Goal: Information Seeking & Learning: Learn about a topic

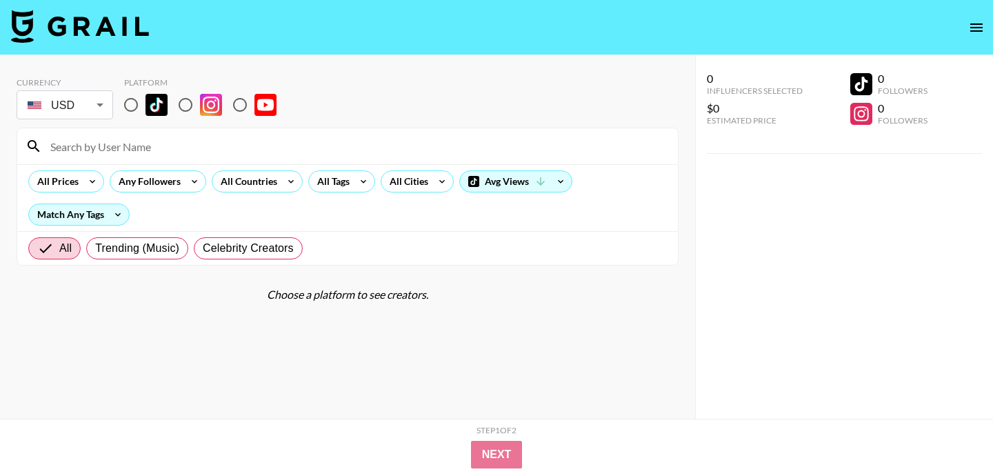
click at [128, 104] on input "radio" at bounding box center [131, 104] width 29 height 29
radio input "true"
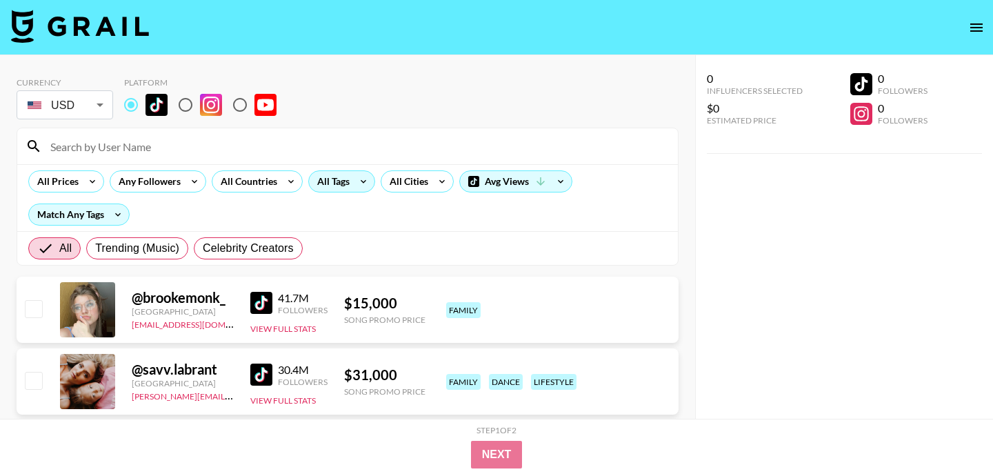
click at [356, 188] on icon at bounding box center [363, 181] width 22 height 21
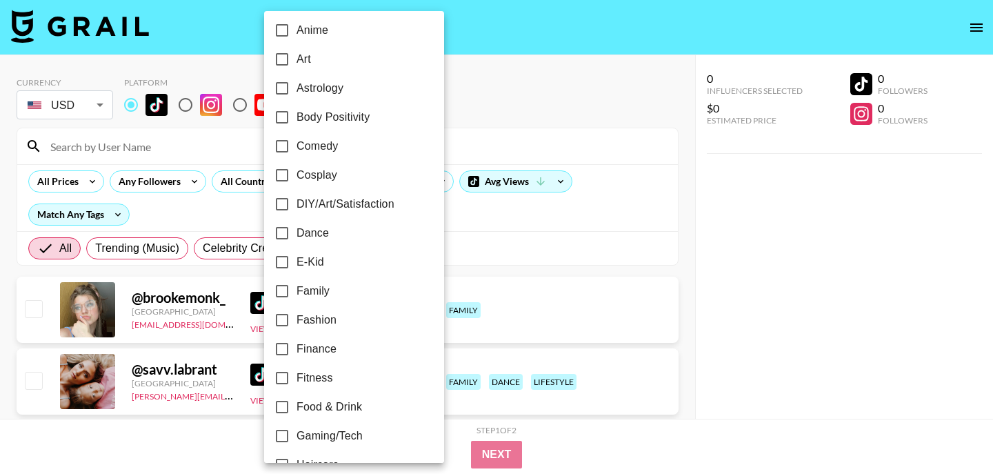
scroll to position [146, 0]
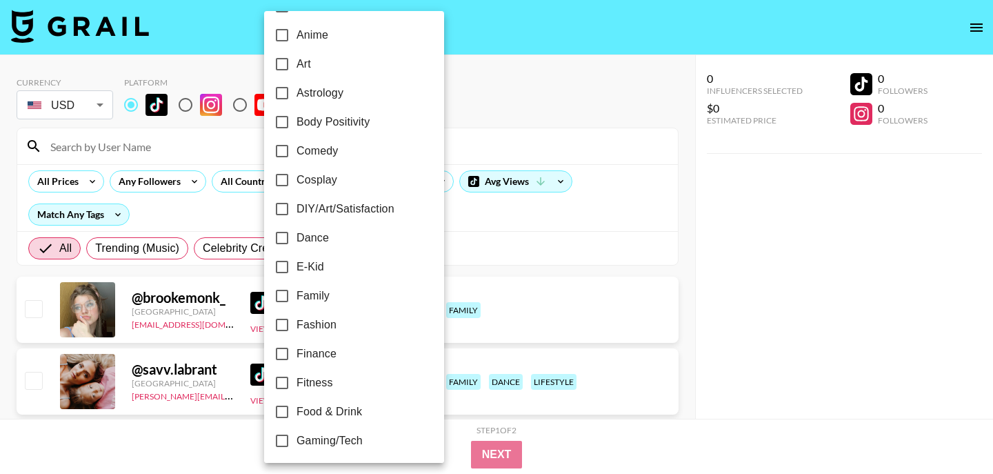
click at [282, 237] on input "Dance" at bounding box center [281, 237] width 29 height 29
checkbox input "true"
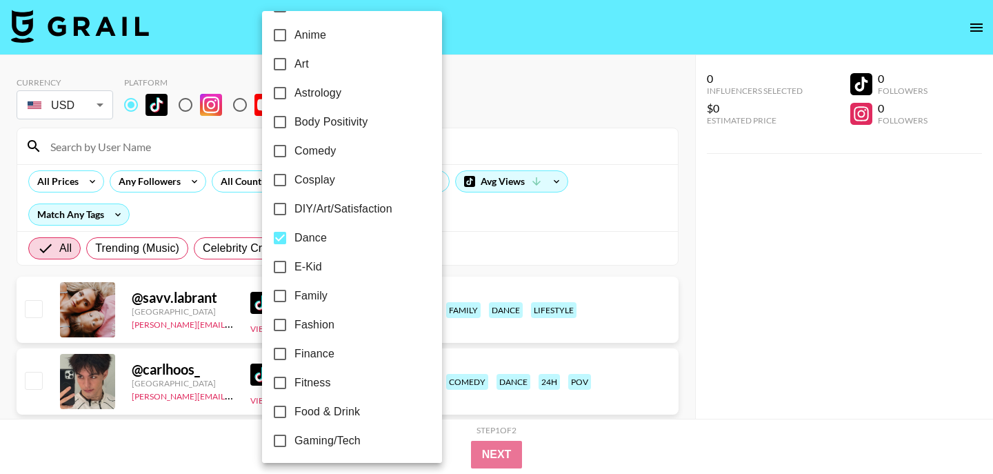
click at [500, 62] on div at bounding box center [496, 237] width 993 height 474
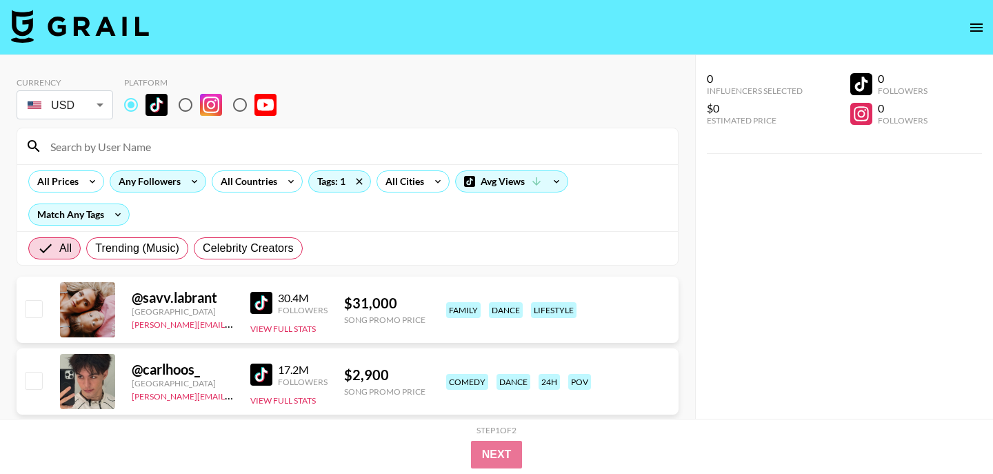
click at [179, 175] on div "Any Followers" at bounding box center [146, 181] width 73 height 21
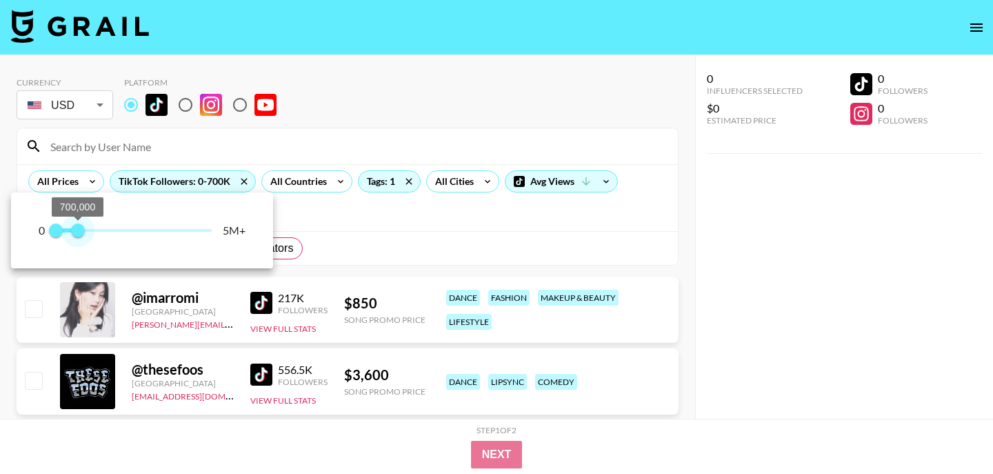
type input "300000"
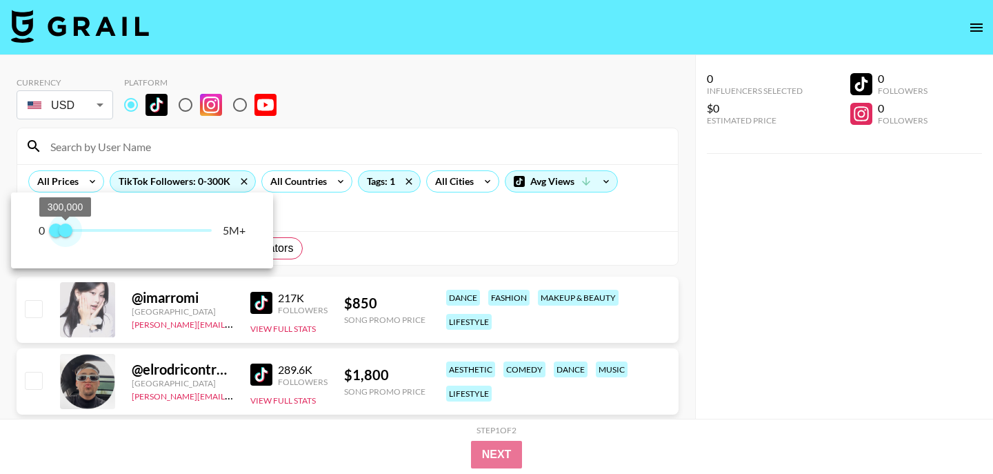
drag, startPoint x: 211, startPoint y: 228, endPoint x: 65, endPoint y: 236, distance: 146.4
click at [65, 236] on span "300,000" at bounding box center [66, 230] width 14 height 14
click at [685, 230] on div at bounding box center [496, 237] width 993 height 474
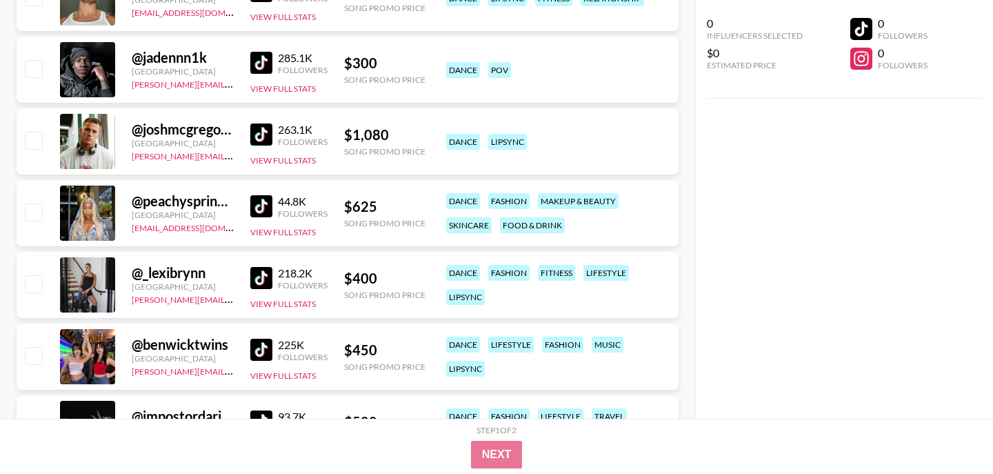
scroll to position [886, 0]
click at [256, 206] on img at bounding box center [261, 205] width 22 height 22
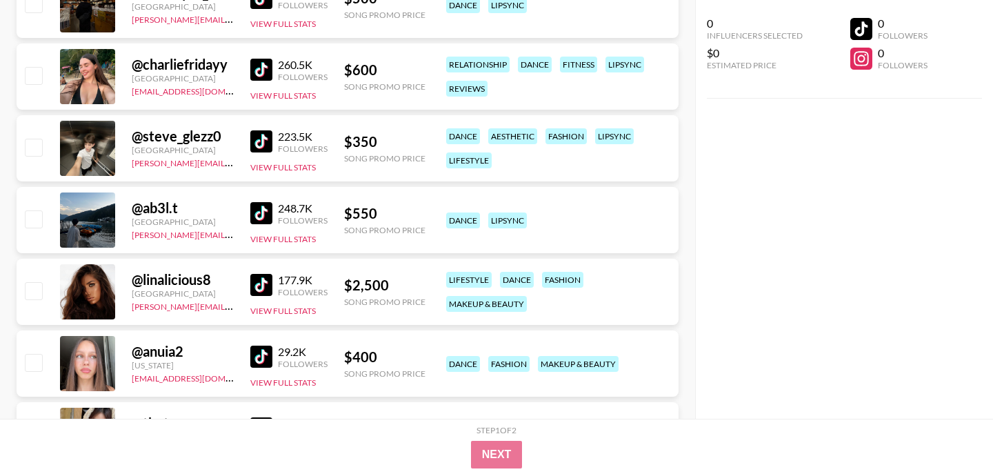
scroll to position [1597, 0]
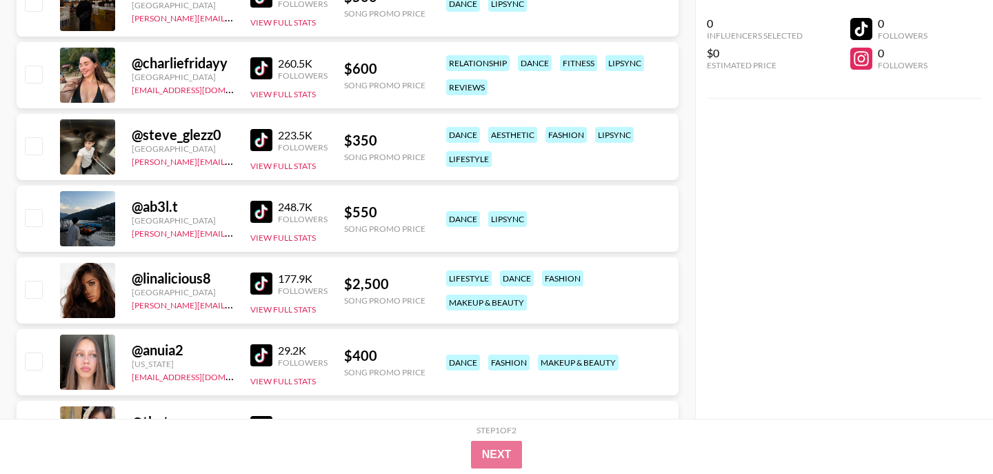
click at [261, 358] on img at bounding box center [261, 355] width 22 height 22
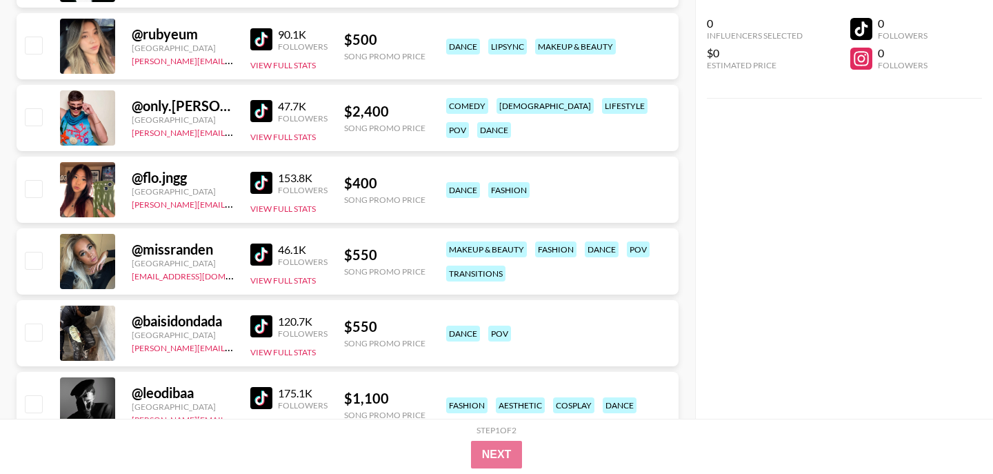
scroll to position [2200, 0]
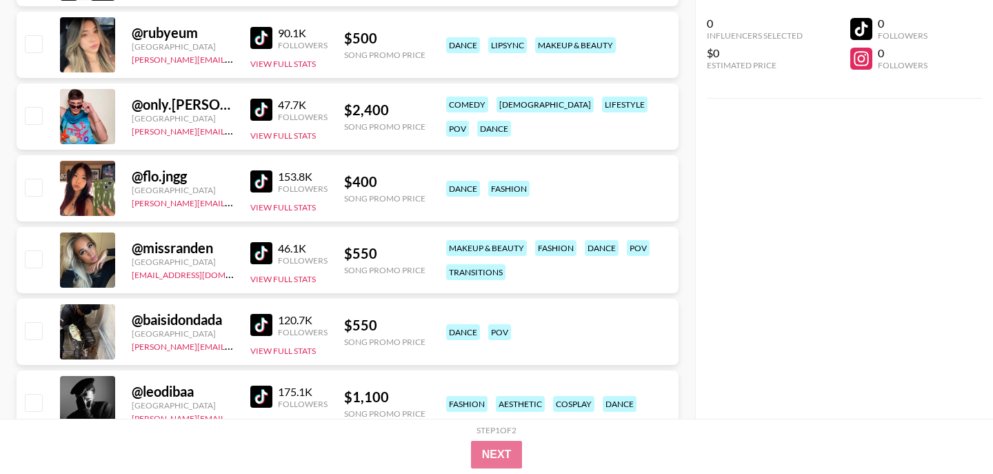
click at [261, 184] on img at bounding box center [261, 181] width 22 height 22
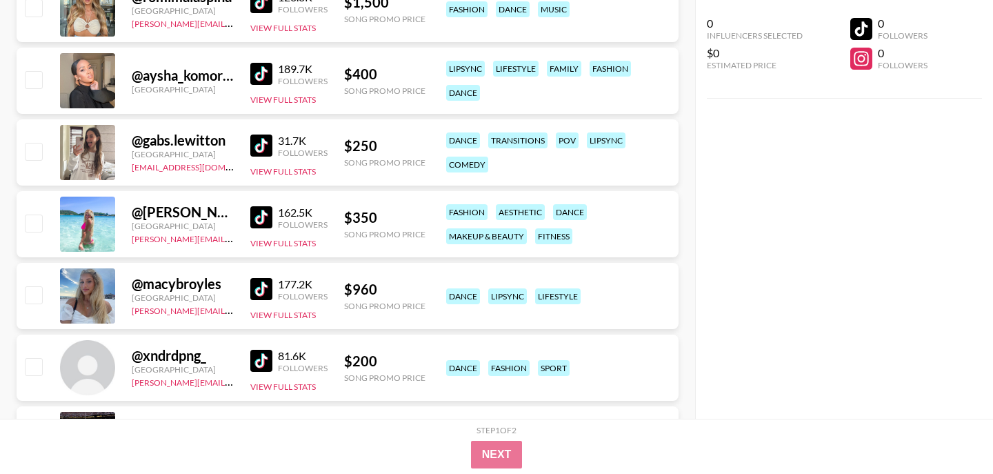
scroll to position [2816, 0]
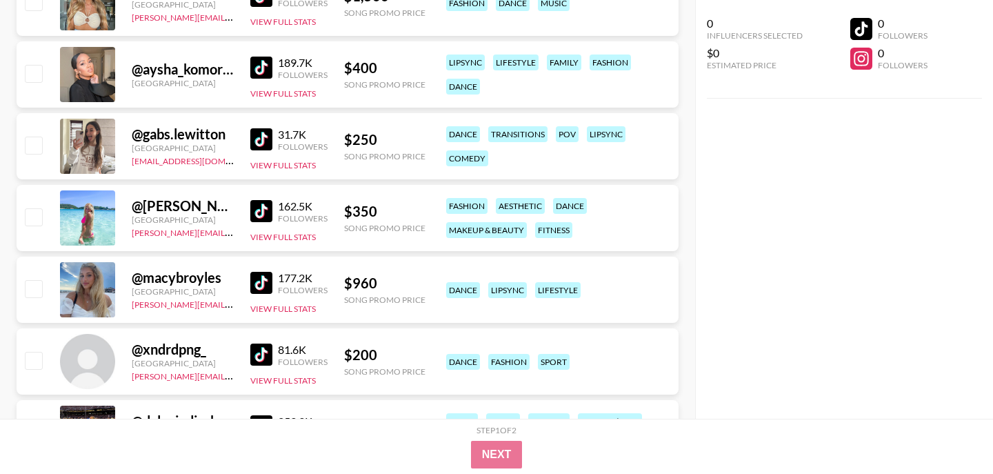
click at [260, 141] on img at bounding box center [261, 139] width 22 height 22
click at [265, 354] on img at bounding box center [261, 354] width 22 height 22
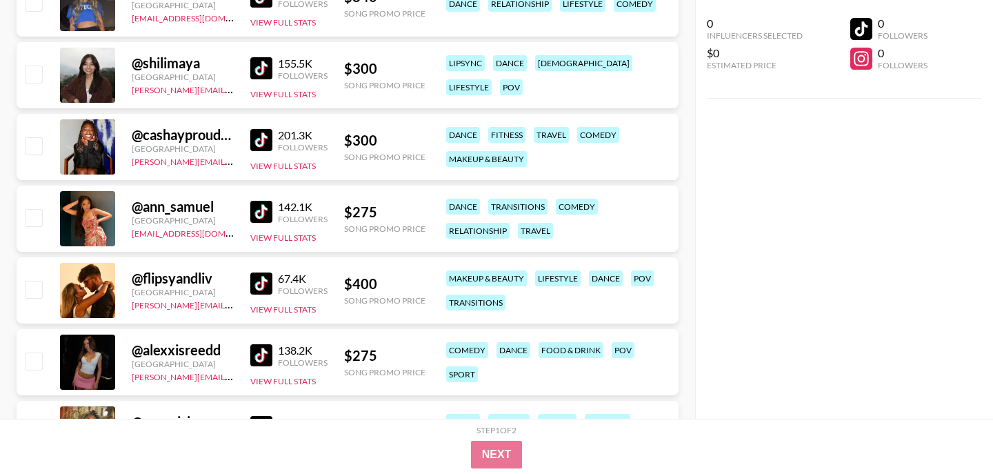
scroll to position [4681, 0]
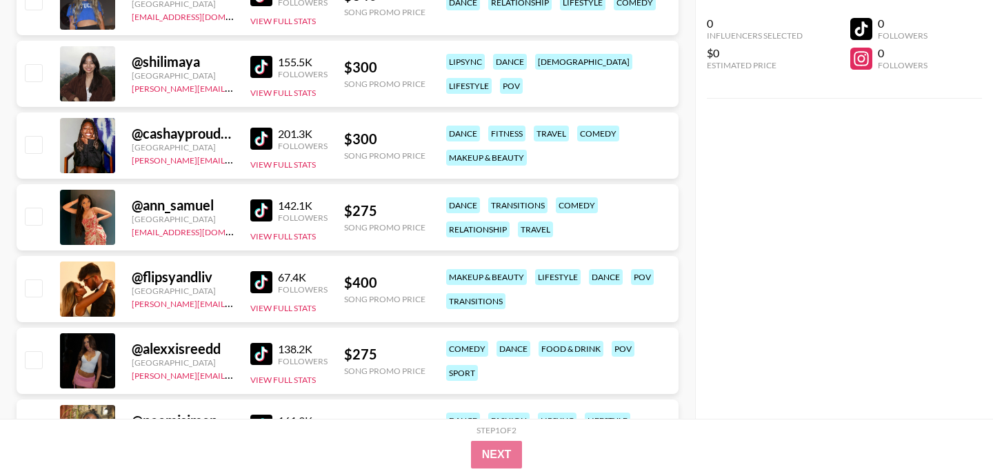
click at [267, 211] on img at bounding box center [261, 210] width 22 height 22
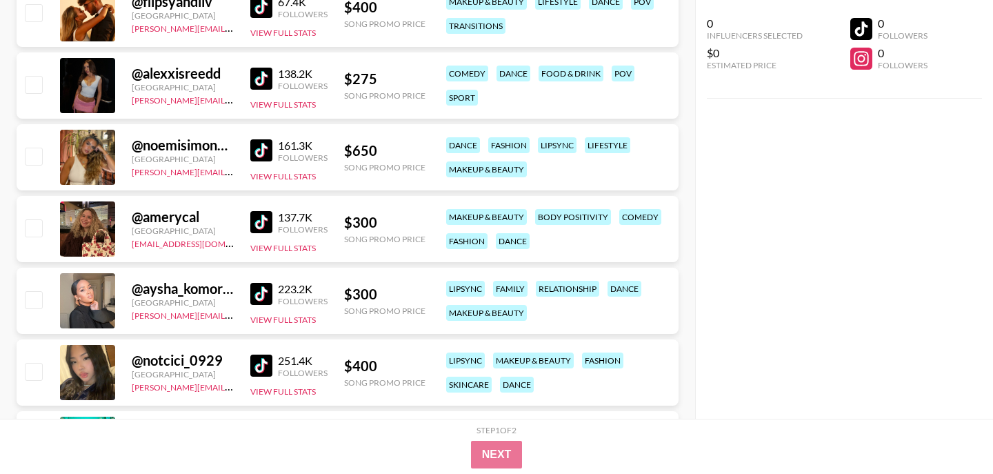
scroll to position [4959, 0]
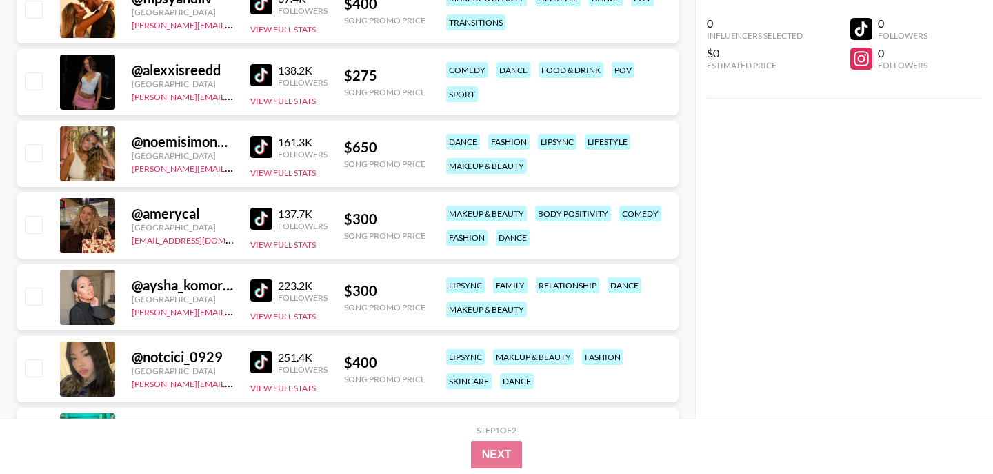
click at [267, 139] on img at bounding box center [261, 147] width 22 height 22
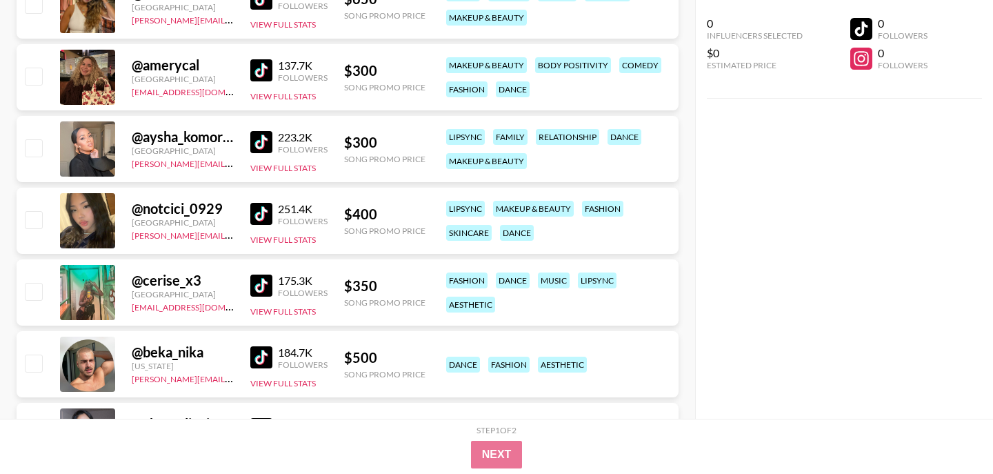
scroll to position [5107, 0]
click at [264, 141] on img at bounding box center [261, 143] width 22 height 22
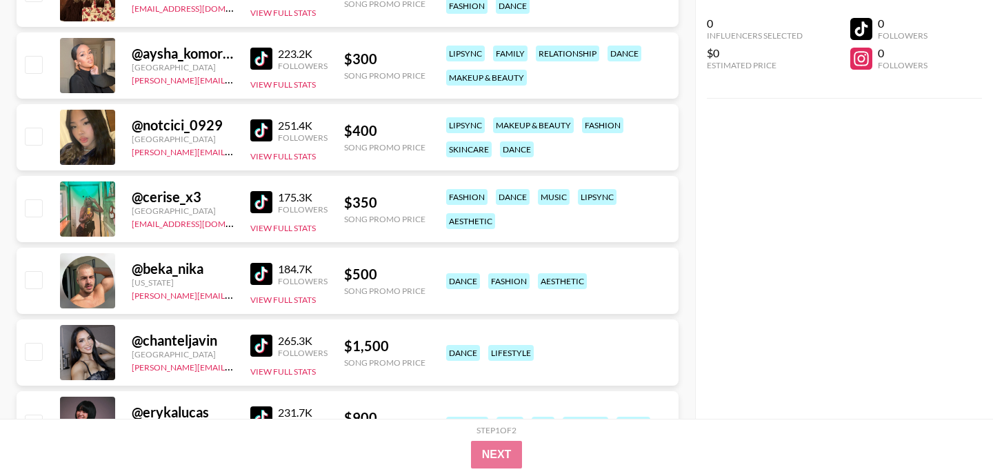
scroll to position [5192, 0]
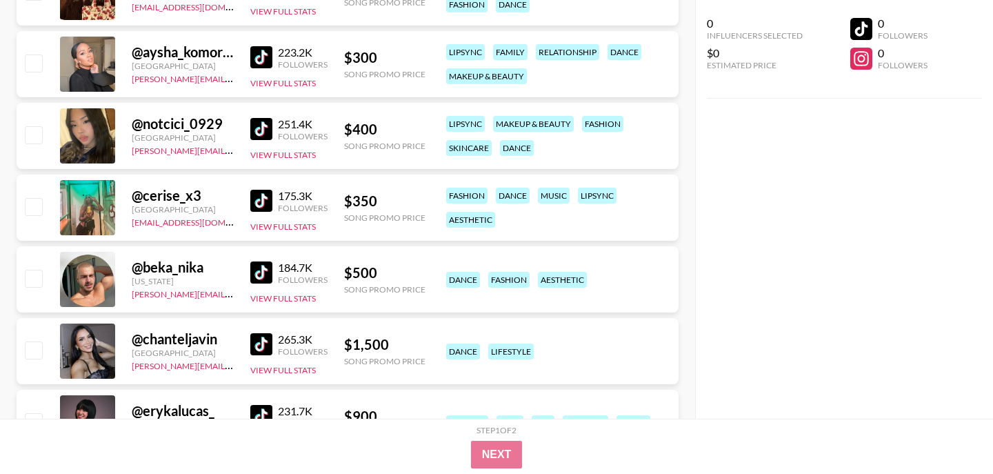
click at [262, 121] on img at bounding box center [261, 129] width 22 height 22
click at [263, 199] on img at bounding box center [261, 201] width 22 height 22
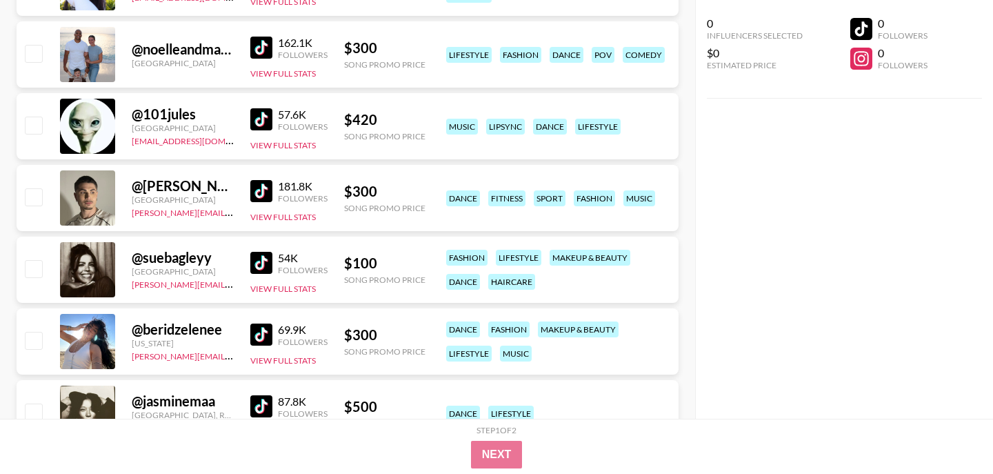
scroll to position [5922, 0]
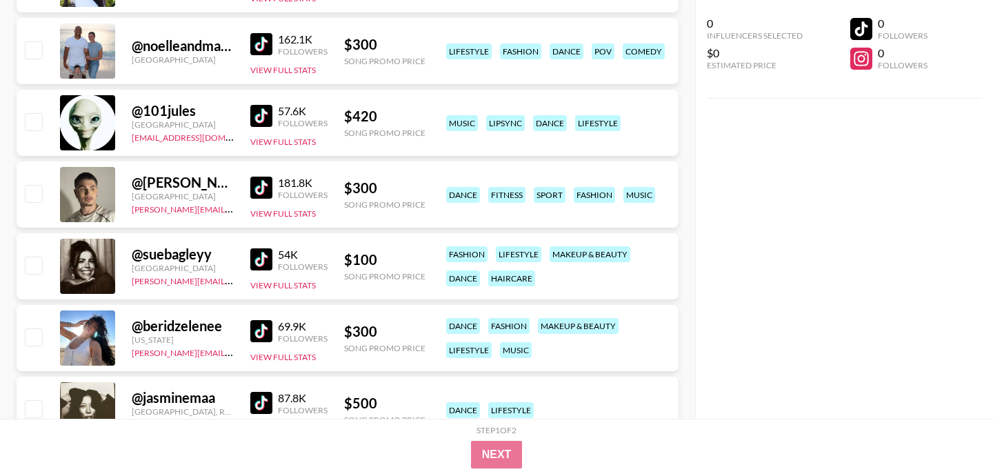
click at [259, 329] on img at bounding box center [261, 331] width 22 height 22
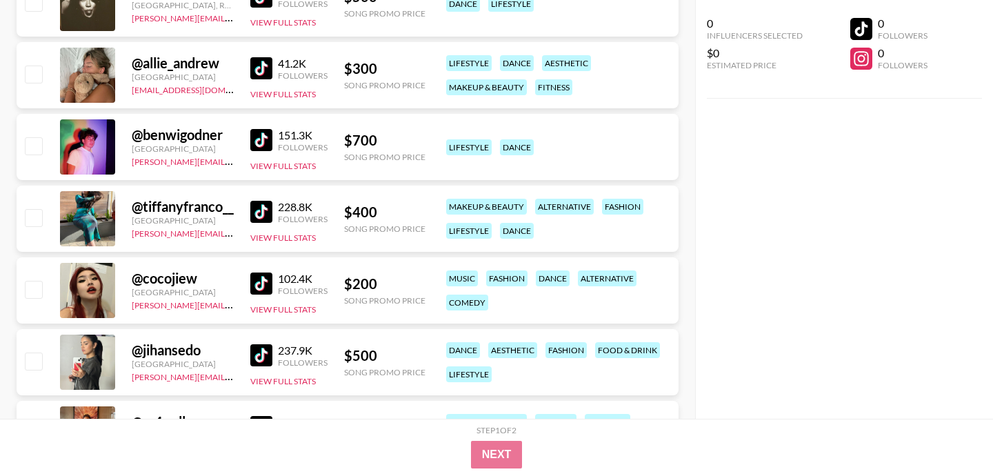
scroll to position [6344, 0]
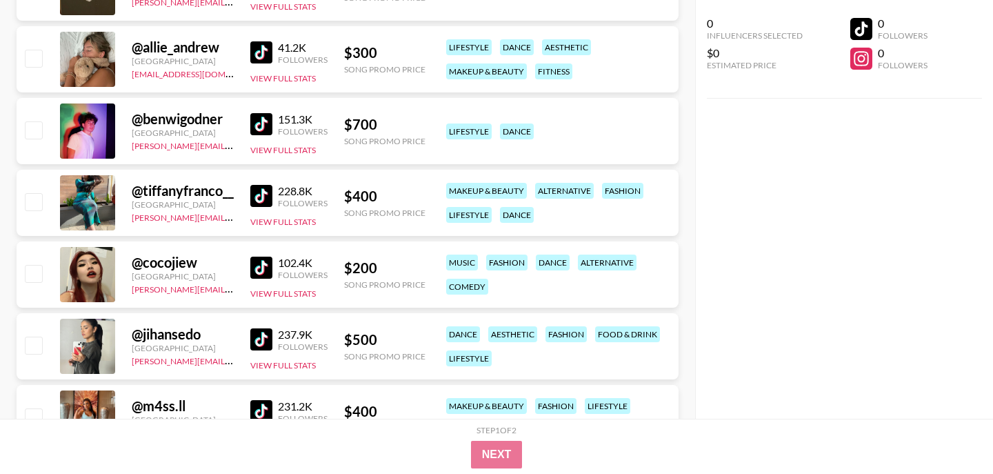
click at [267, 119] on img at bounding box center [261, 124] width 22 height 22
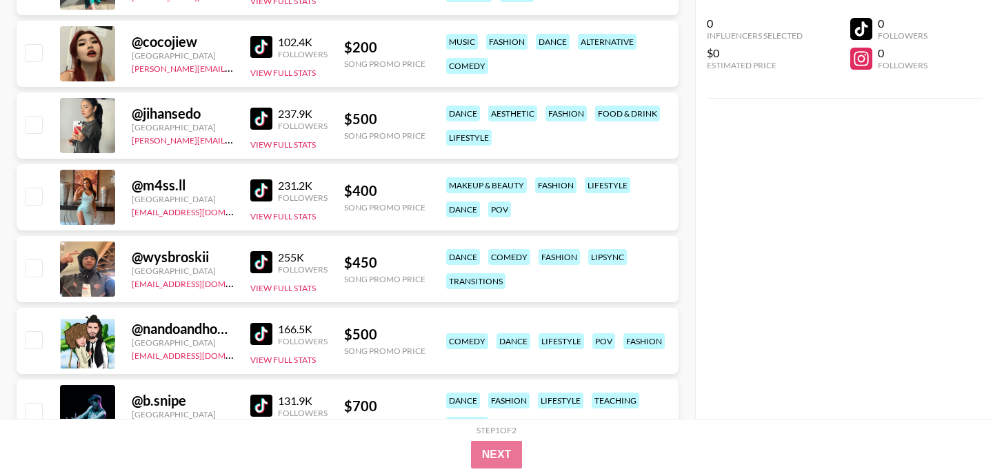
scroll to position [6601, 0]
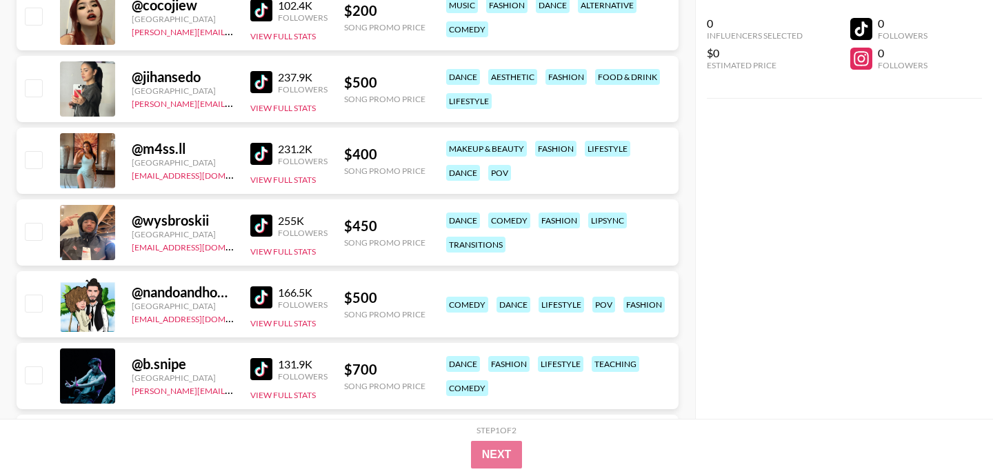
click at [272, 82] on link at bounding box center [264, 82] width 28 height 22
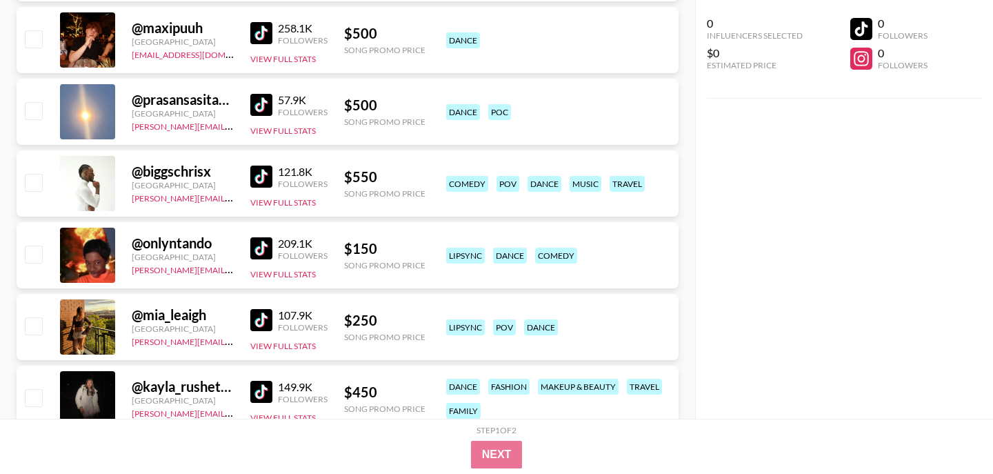
scroll to position [7140, 0]
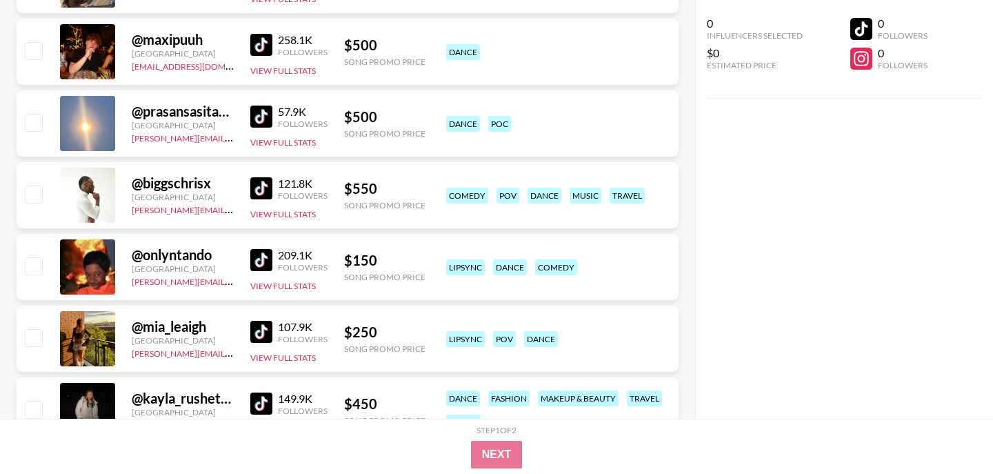
click at [261, 121] on img at bounding box center [261, 116] width 22 height 22
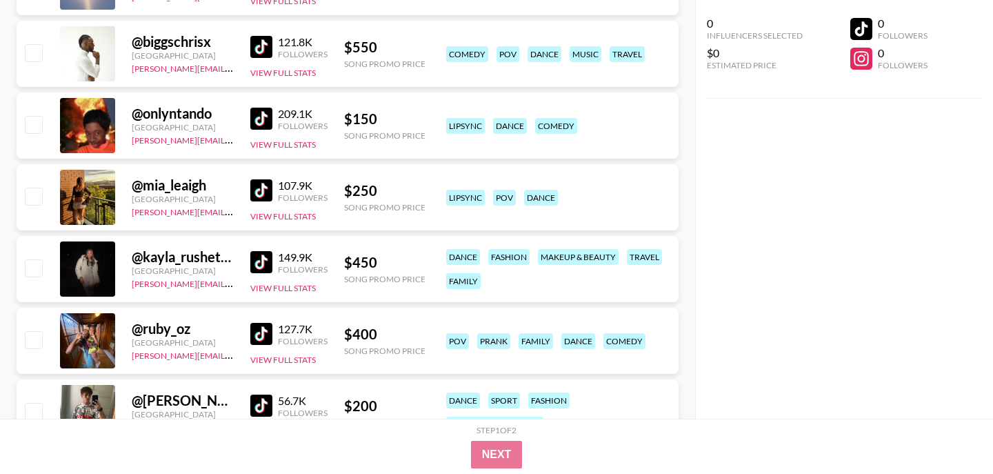
scroll to position [7287, 0]
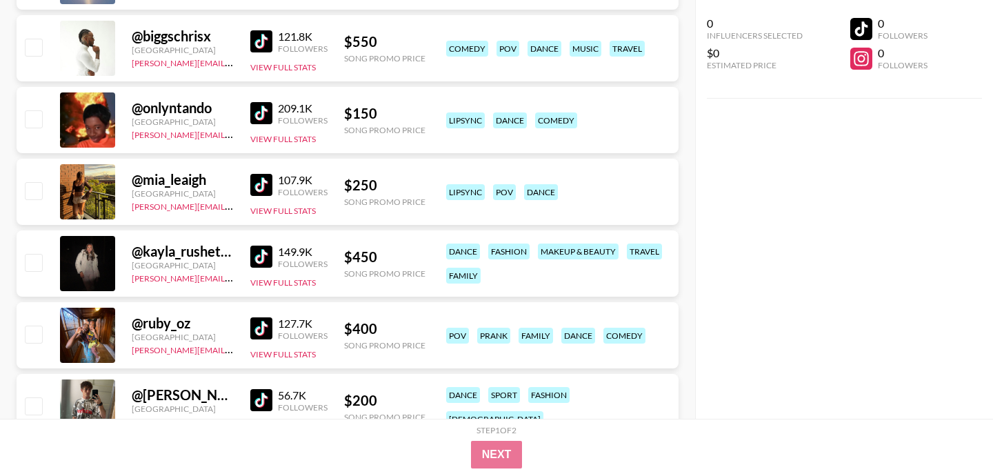
click at [269, 185] on img at bounding box center [261, 185] width 22 height 22
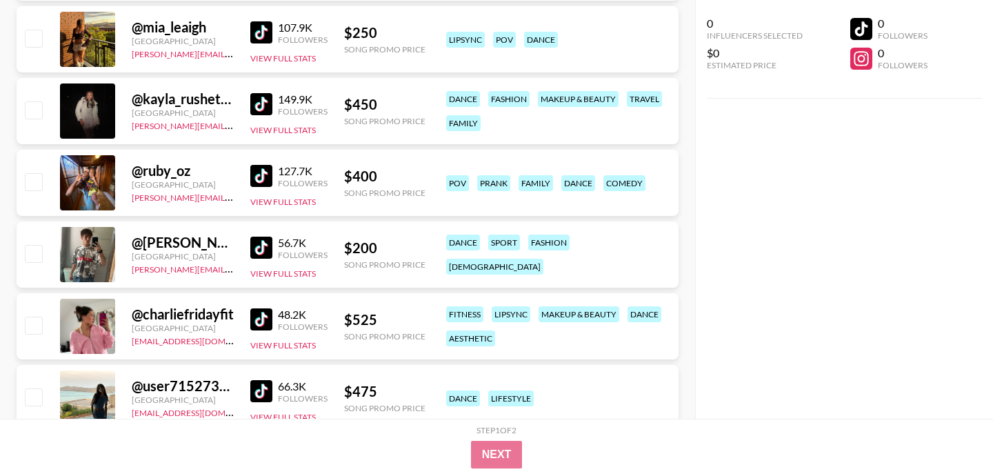
scroll to position [7442, 0]
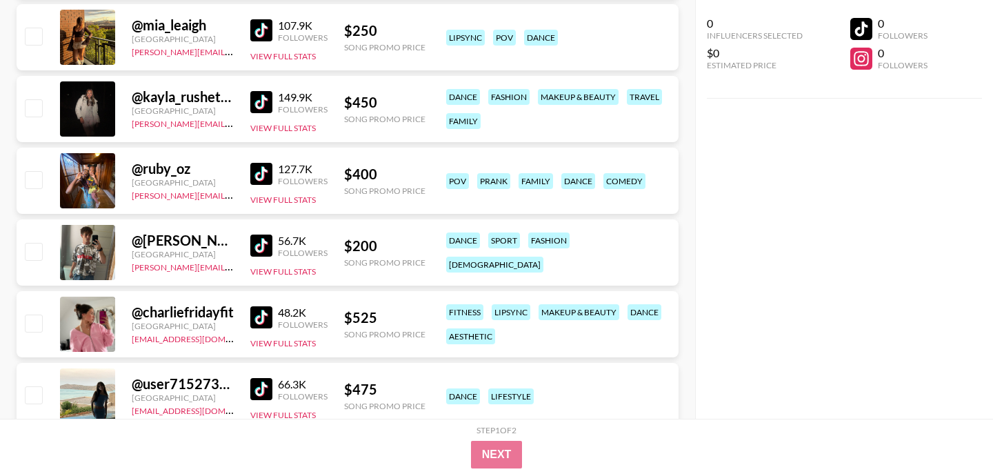
click at [264, 107] on img at bounding box center [261, 102] width 22 height 22
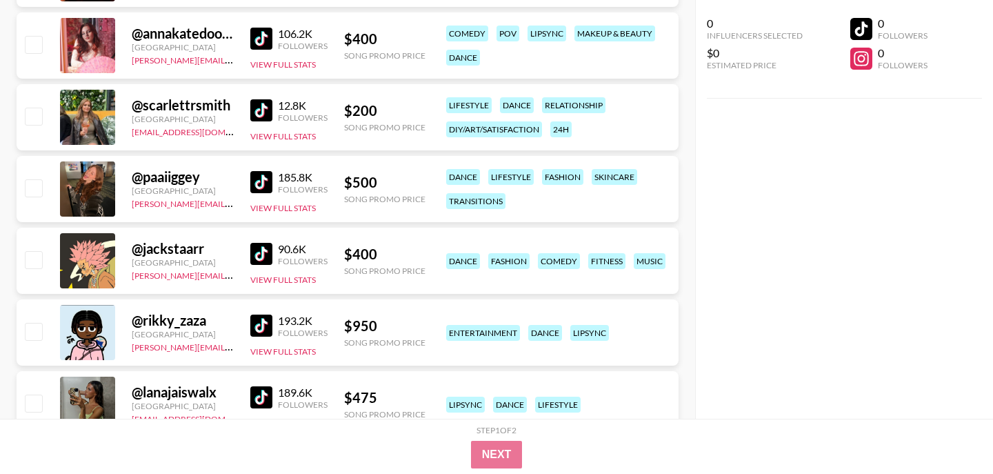
scroll to position [8053, 0]
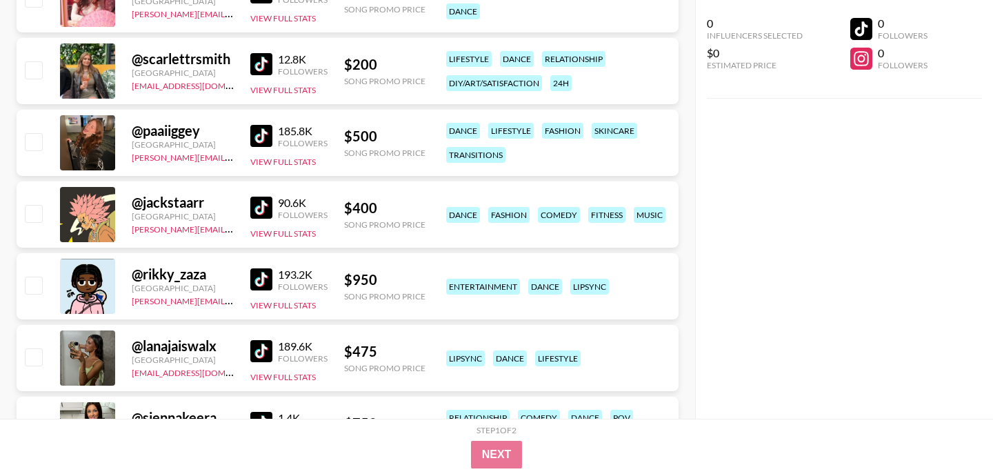
click at [266, 60] on img at bounding box center [261, 64] width 22 height 22
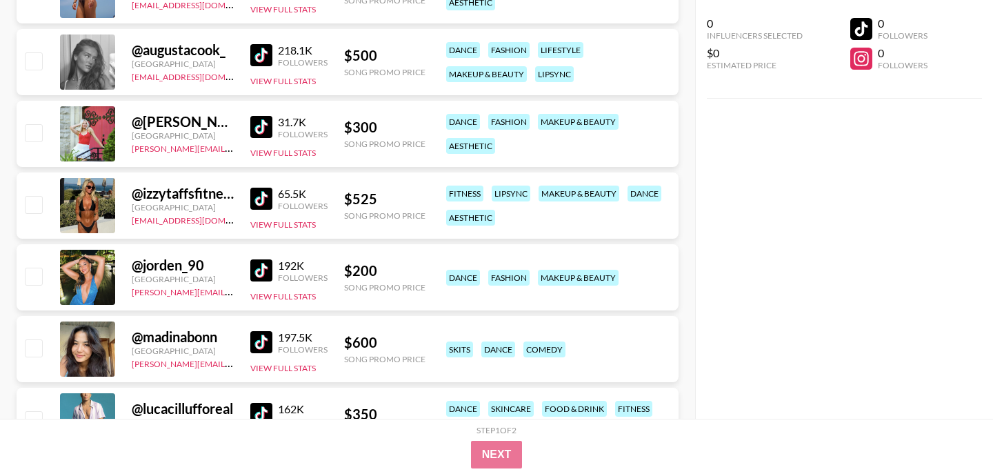
scroll to position [8792, 0]
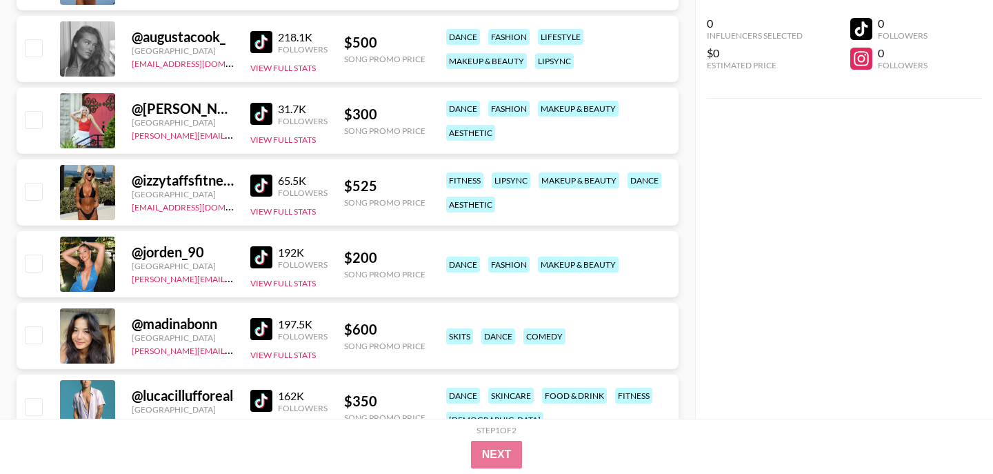
click at [265, 115] on img at bounding box center [261, 114] width 22 height 22
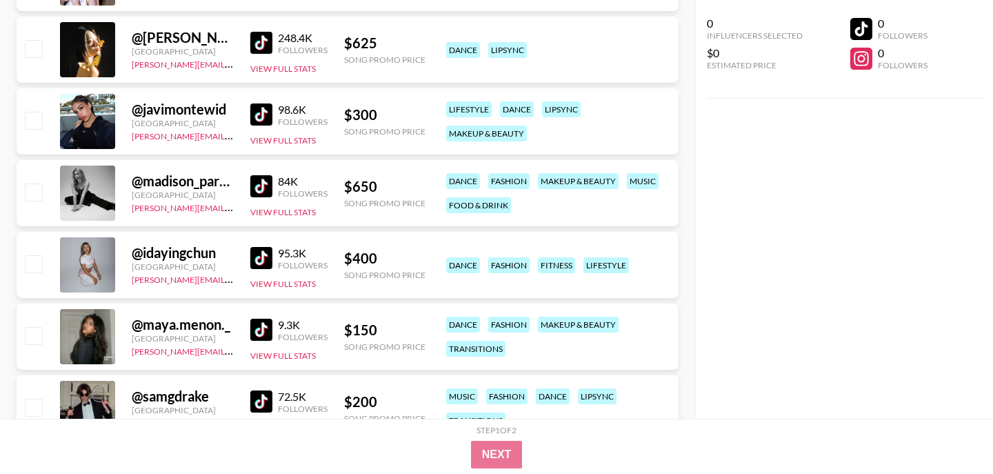
scroll to position [9942, 0]
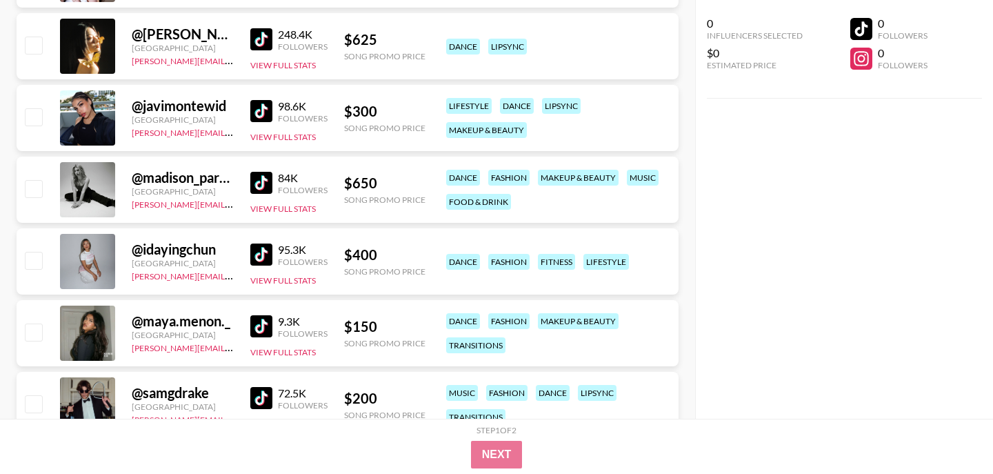
click at [265, 112] on img at bounding box center [261, 111] width 22 height 22
click at [264, 252] on img at bounding box center [261, 254] width 22 height 22
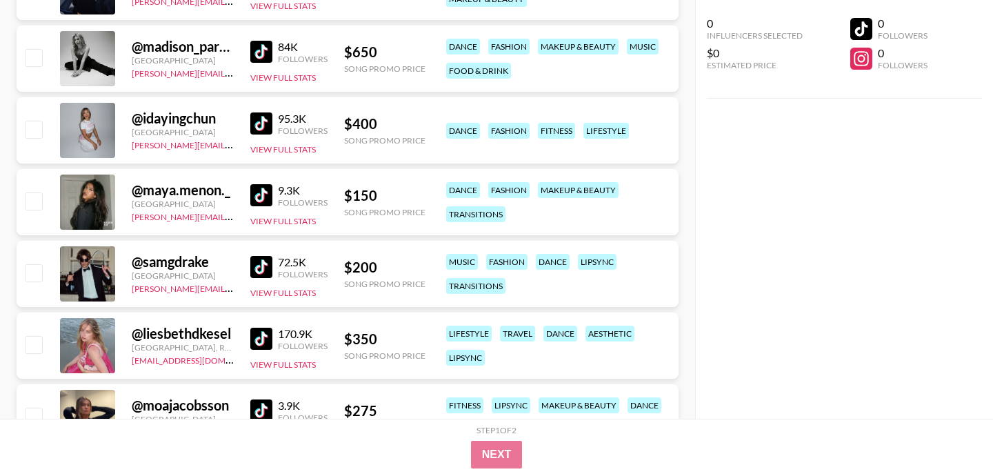
scroll to position [10075, 0]
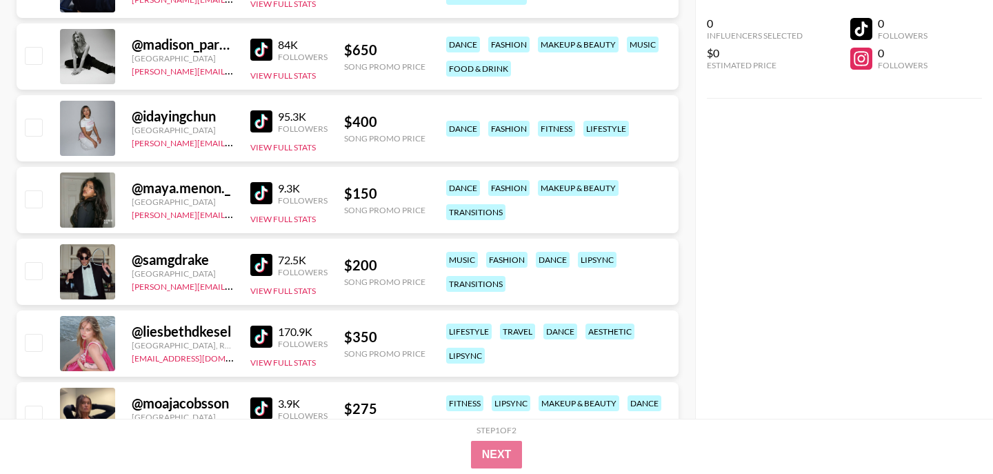
click at [263, 52] on img at bounding box center [261, 50] width 22 height 22
click at [268, 186] on img at bounding box center [261, 193] width 22 height 22
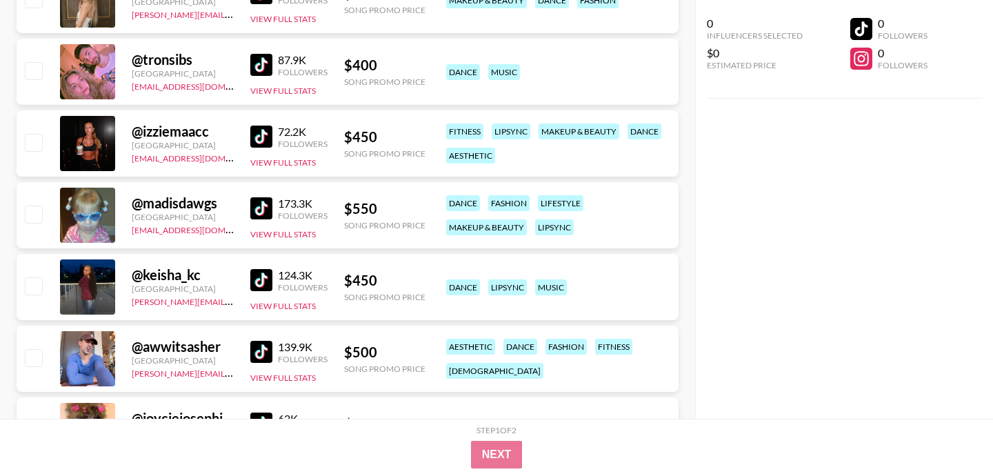
scroll to position [10707, 0]
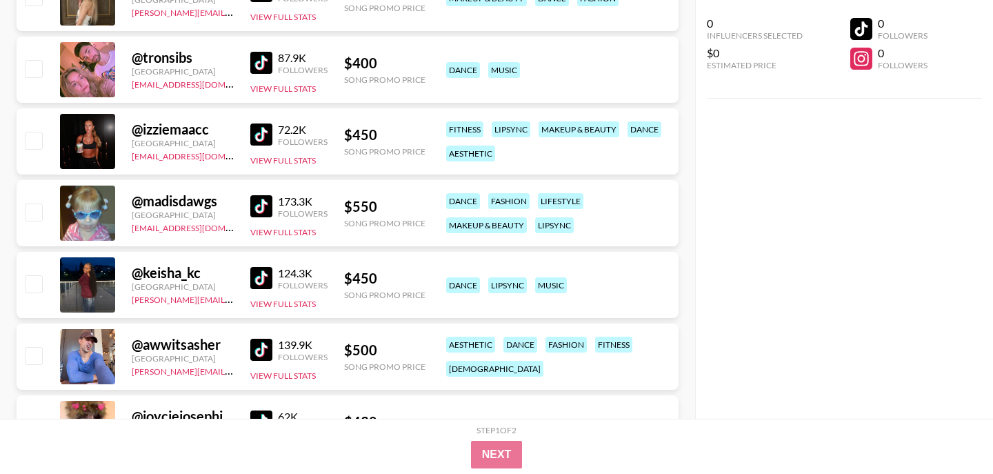
click at [262, 274] on img at bounding box center [261, 278] width 22 height 22
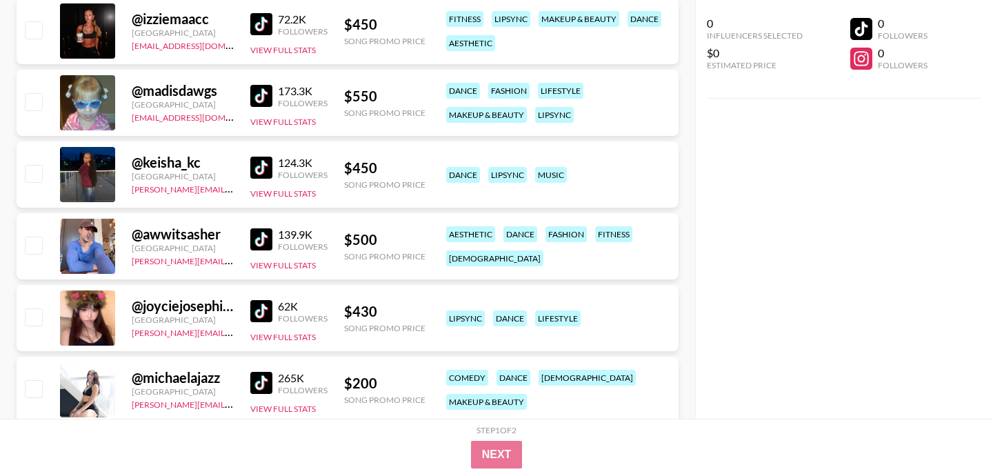
scroll to position [10822, 0]
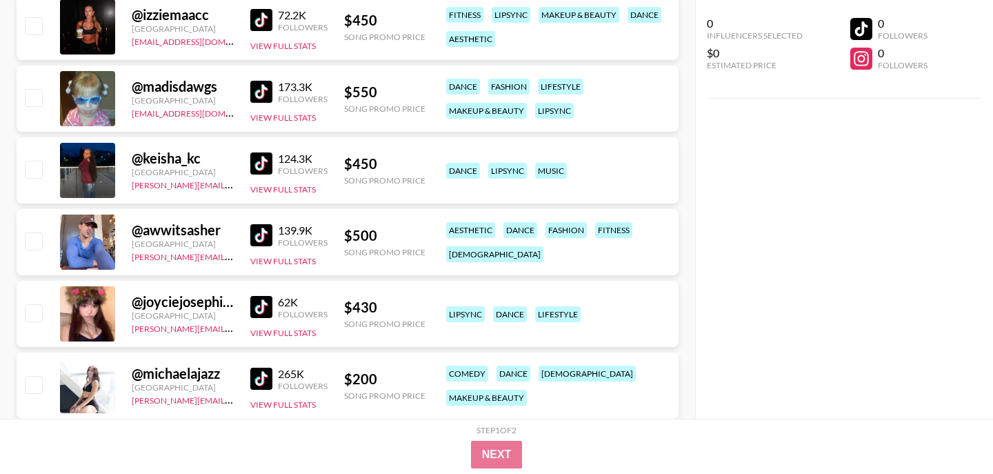
click at [258, 90] on img at bounding box center [261, 92] width 22 height 22
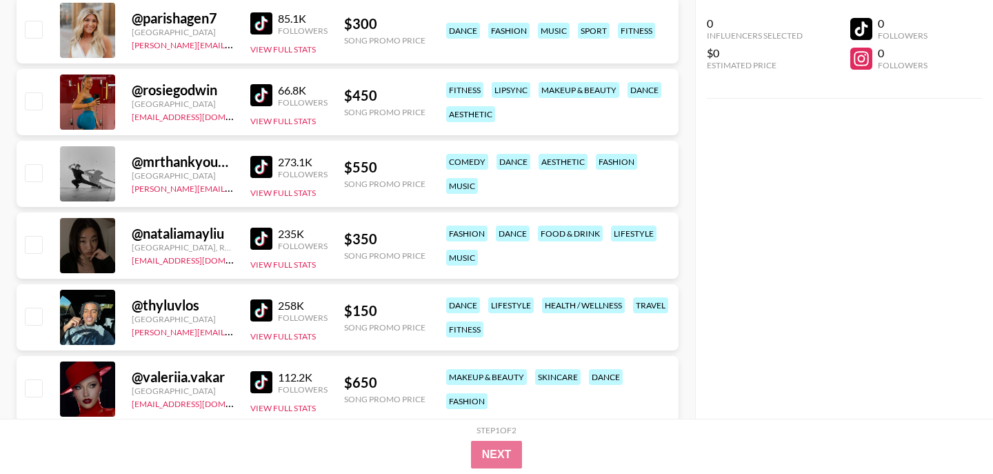
scroll to position [11968, 0]
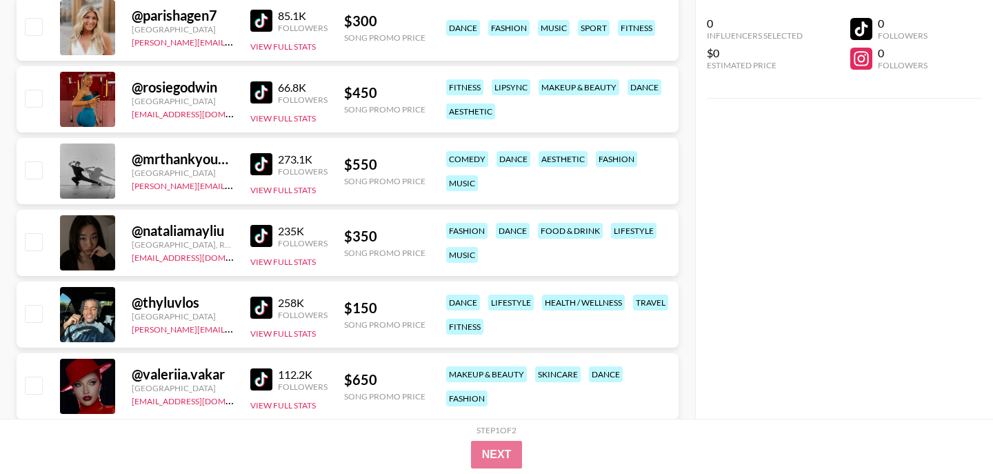
click at [268, 241] on img at bounding box center [261, 236] width 22 height 22
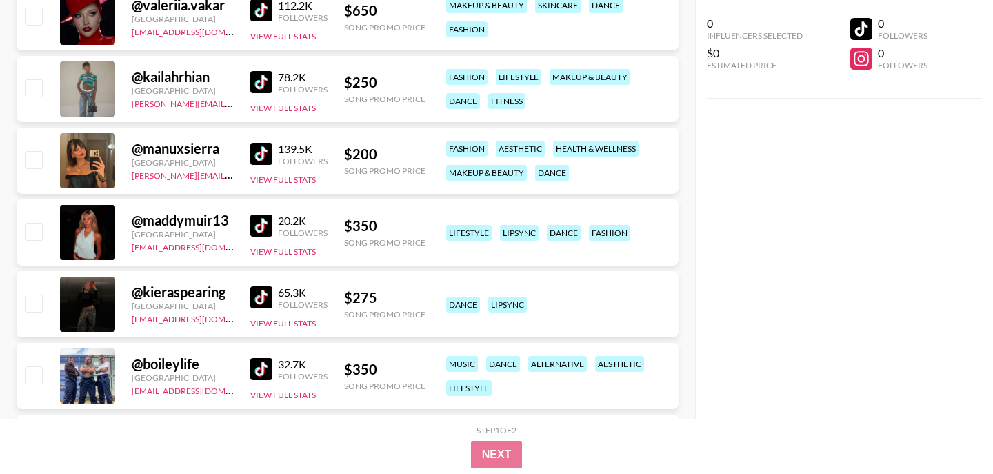
scroll to position [12338, 0]
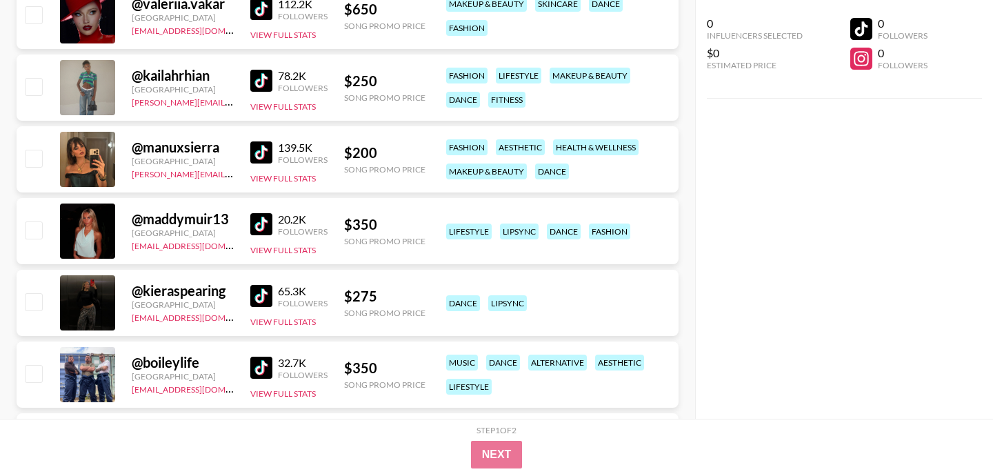
click at [265, 291] on img at bounding box center [261, 296] width 22 height 22
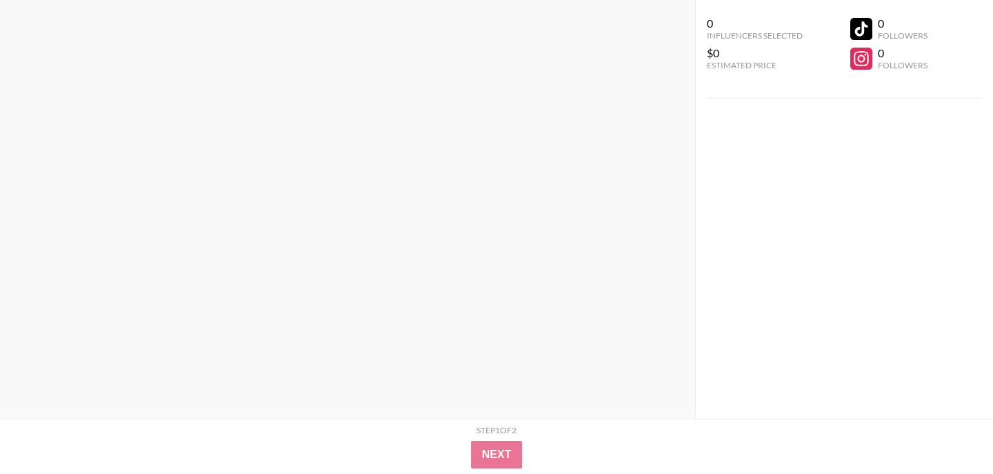
scroll to position [0, 0]
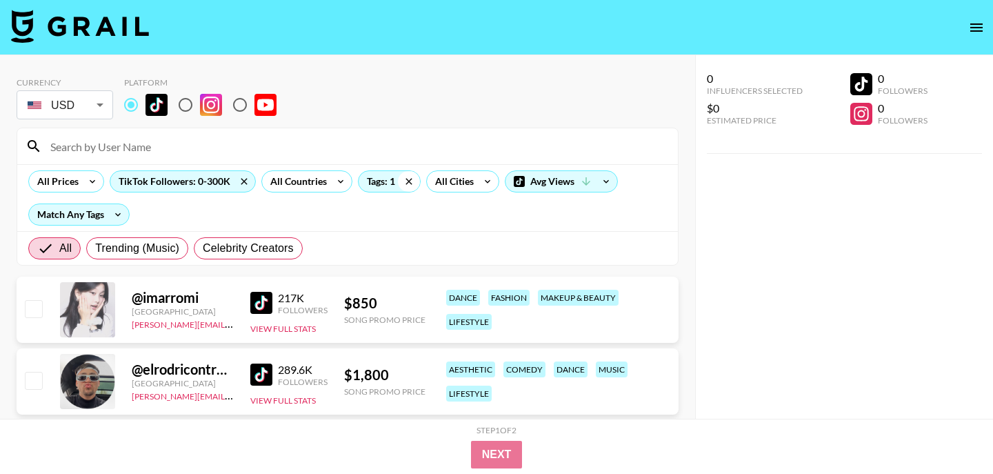
click at [407, 180] on icon at bounding box center [408, 181] width 6 height 6
click at [242, 181] on icon at bounding box center [244, 181] width 6 height 6
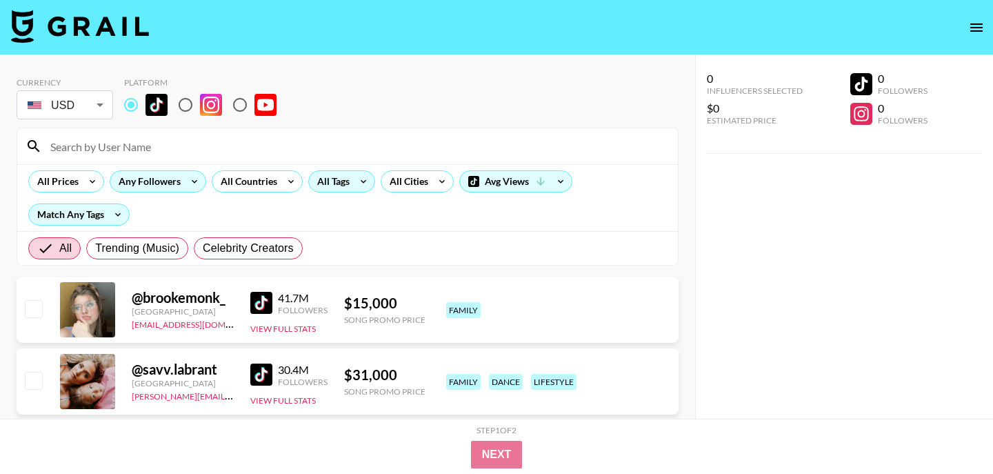
click at [340, 181] on div "All Tags" at bounding box center [330, 181] width 43 height 21
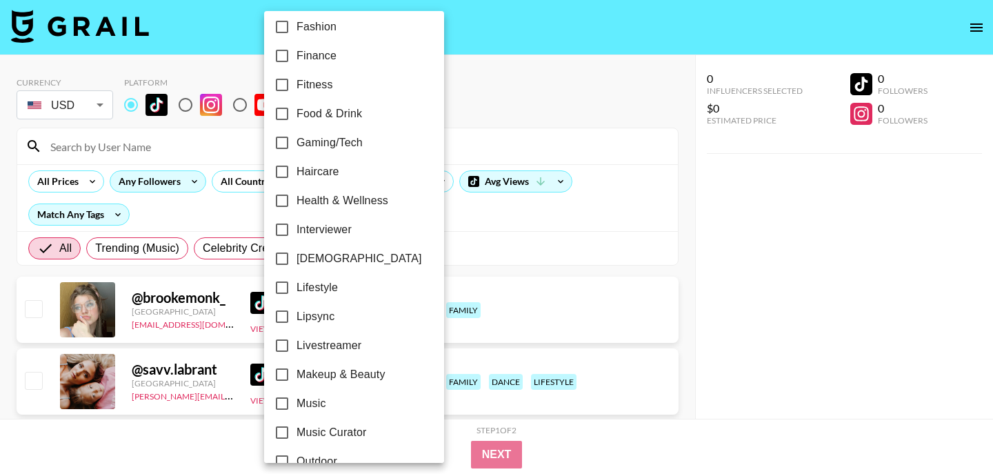
scroll to position [455, 0]
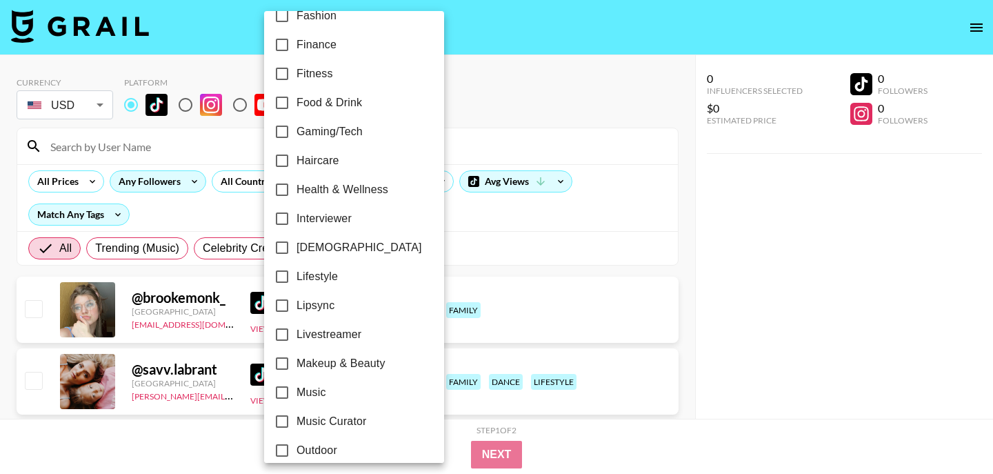
click at [312, 370] on span "Makeup & Beauty" at bounding box center [340, 363] width 89 height 17
click at [296, 370] on input "Makeup & Beauty" at bounding box center [281, 363] width 29 height 29
checkbox input "true"
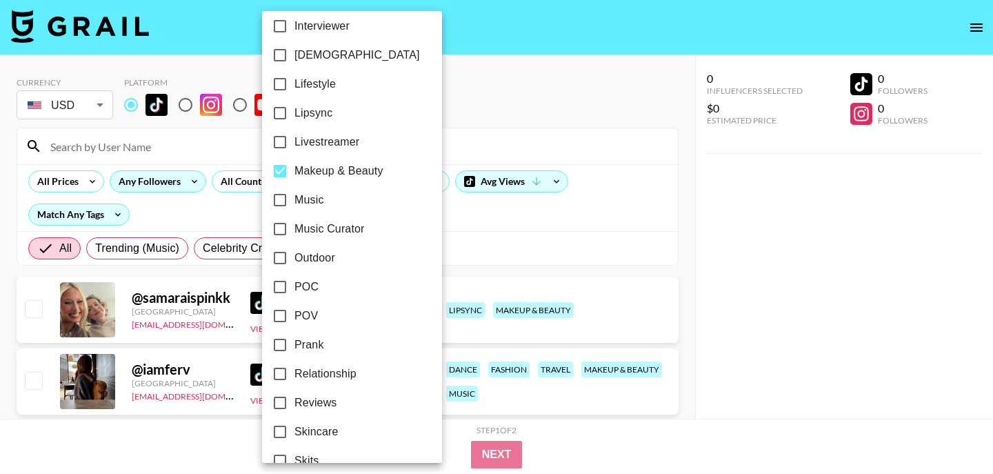
scroll to position [844, 0]
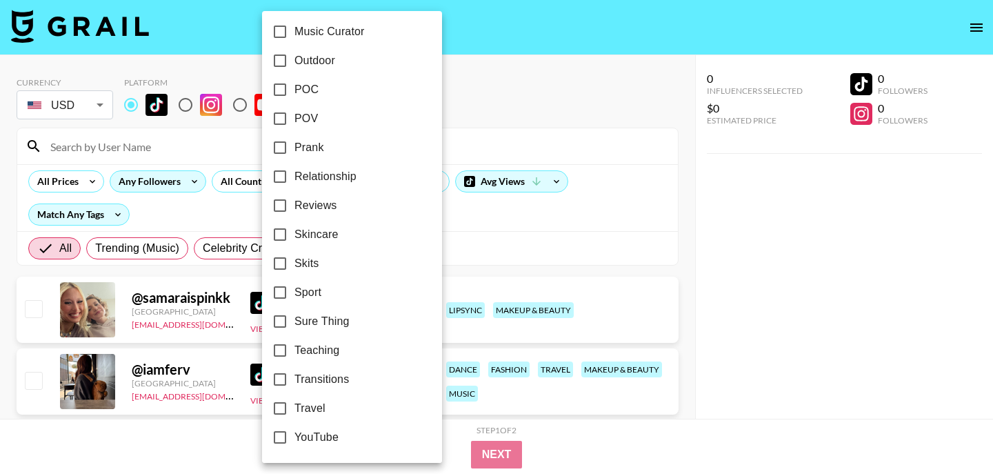
click at [301, 383] on span "Transitions" at bounding box center [321, 379] width 54 height 17
click at [294, 383] on input "Transitions" at bounding box center [279, 379] width 29 height 29
checkbox input "true"
click at [576, 98] on div at bounding box center [496, 237] width 993 height 474
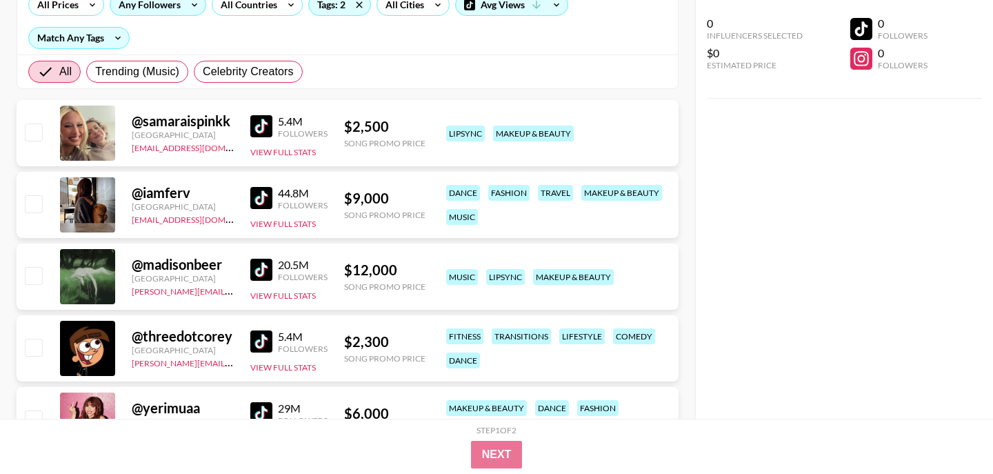
scroll to position [0, 0]
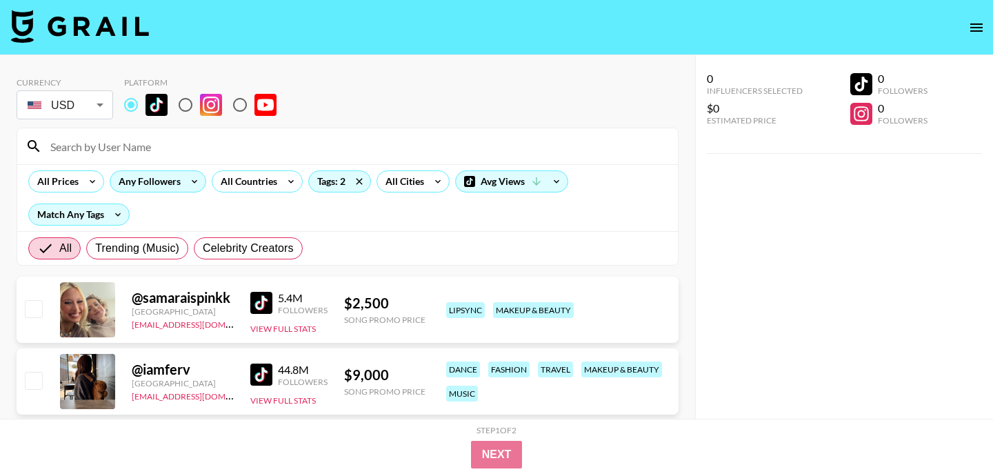
click at [152, 188] on div "Any Followers" at bounding box center [146, 181] width 73 height 21
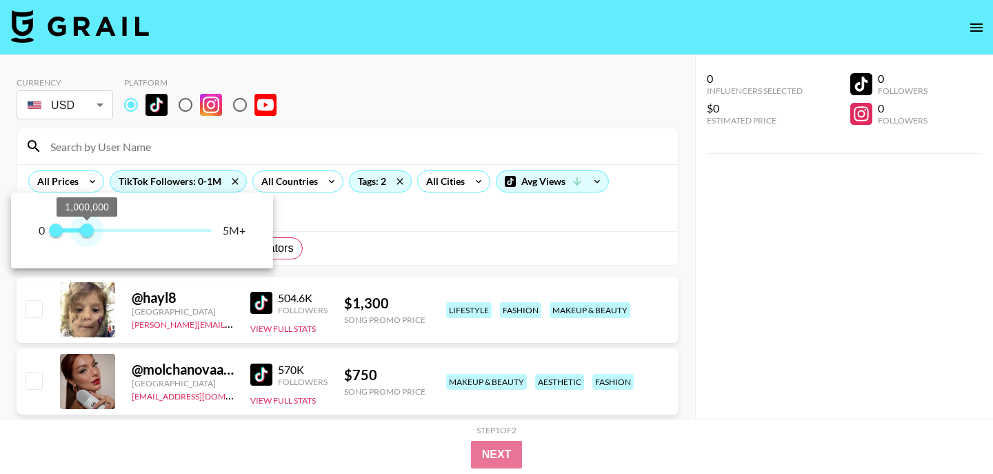
type input "900000"
drag, startPoint x: 206, startPoint y: 232, endPoint x: 85, endPoint y: 234, distance: 120.7
click at [85, 235] on span "1,000,000" at bounding box center [87, 230] width 14 height 14
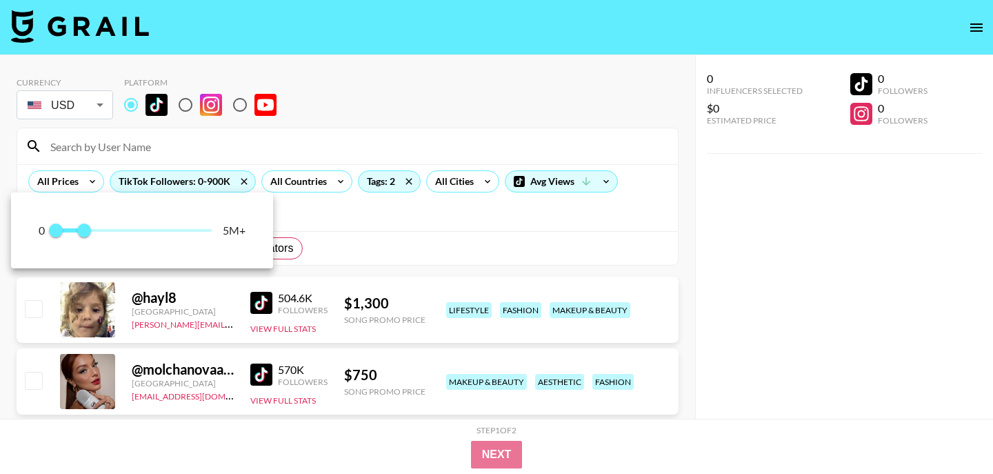
click at [415, 88] on div at bounding box center [496, 237] width 993 height 474
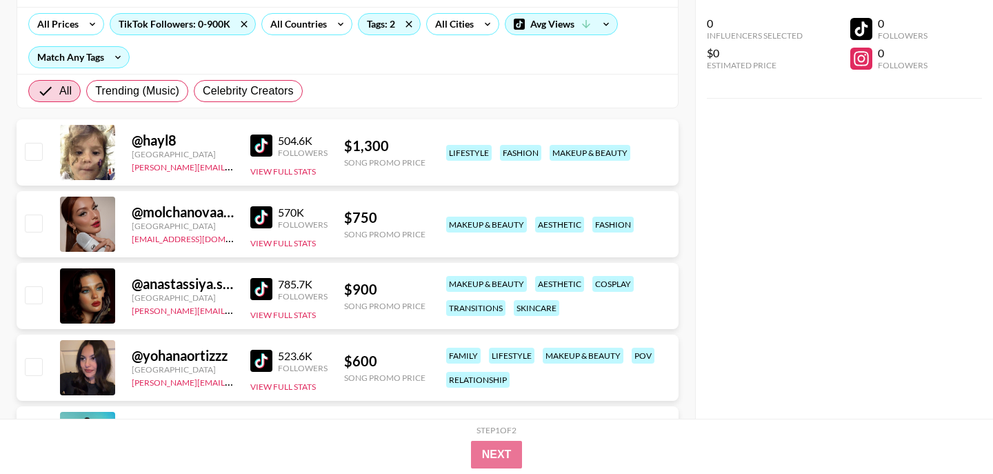
scroll to position [207, 0]
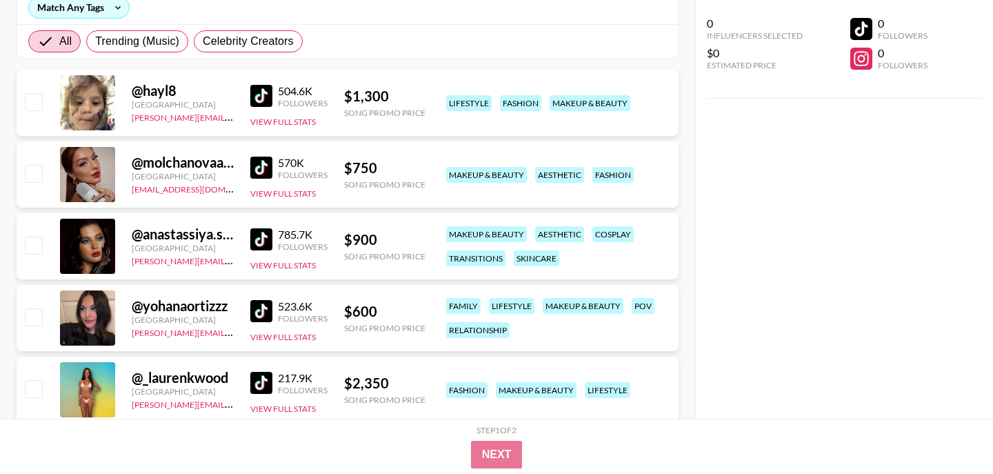
click at [258, 163] on img at bounding box center [261, 167] width 22 height 22
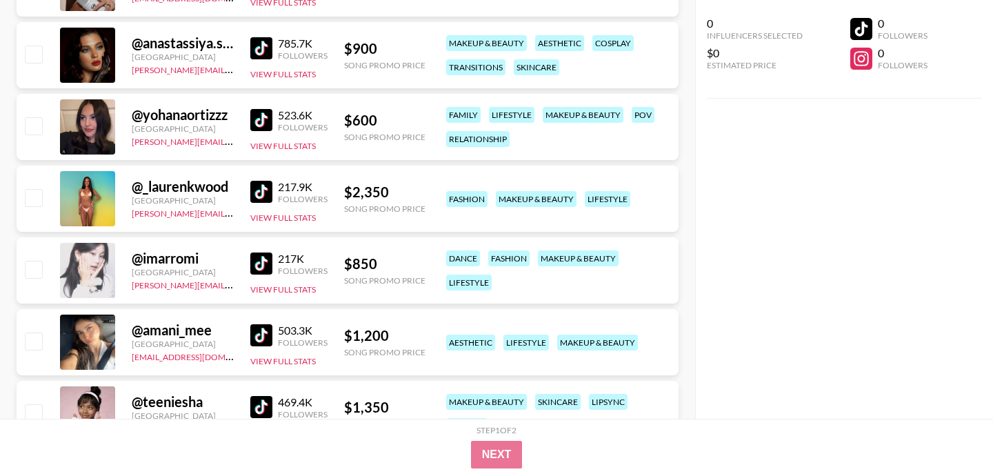
scroll to position [399, 0]
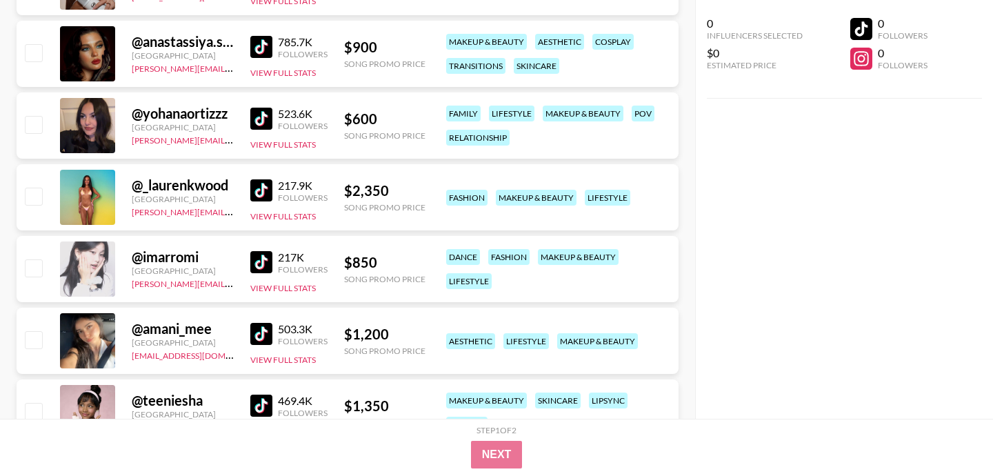
click at [270, 45] on img at bounding box center [261, 47] width 22 height 22
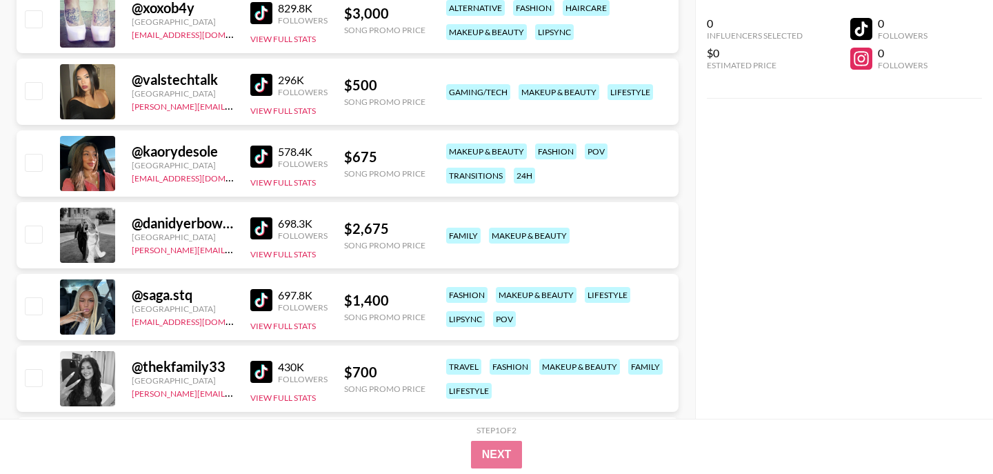
scroll to position [876, 0]
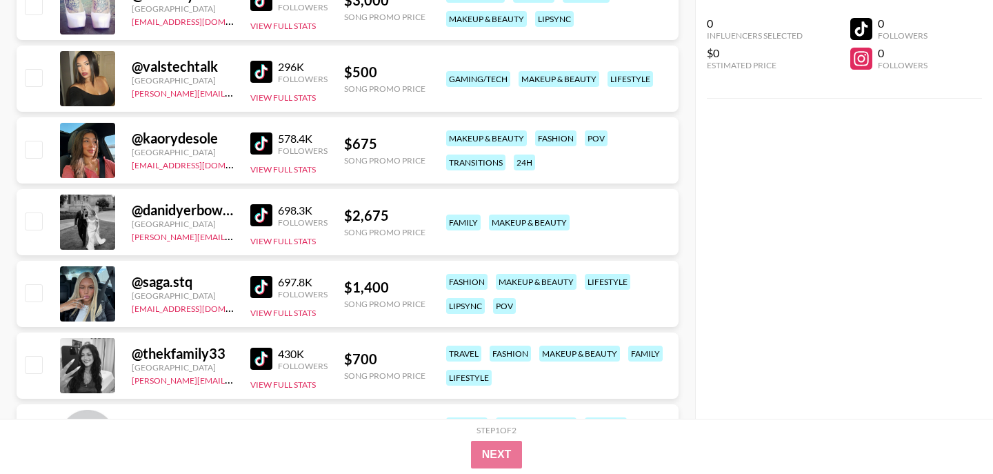
click at [260, 137] on img at bounding box center [261, 143] width 22 height 22
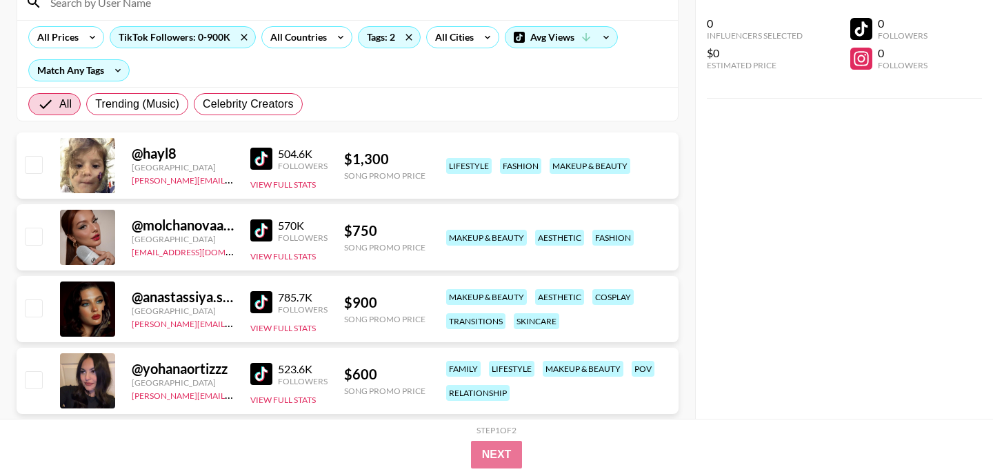
scroll to position [0, 0]
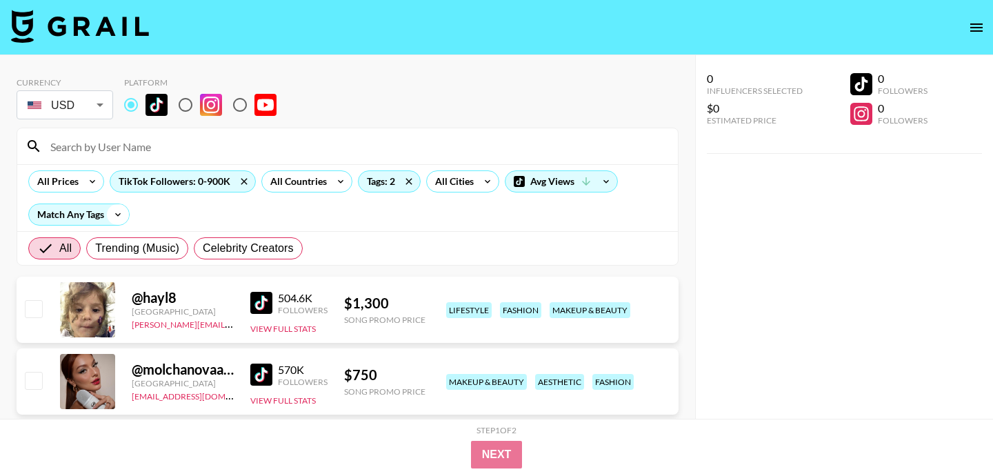
click at [111, 220] on icon at bounding box center [118, 214] width 22 height 21
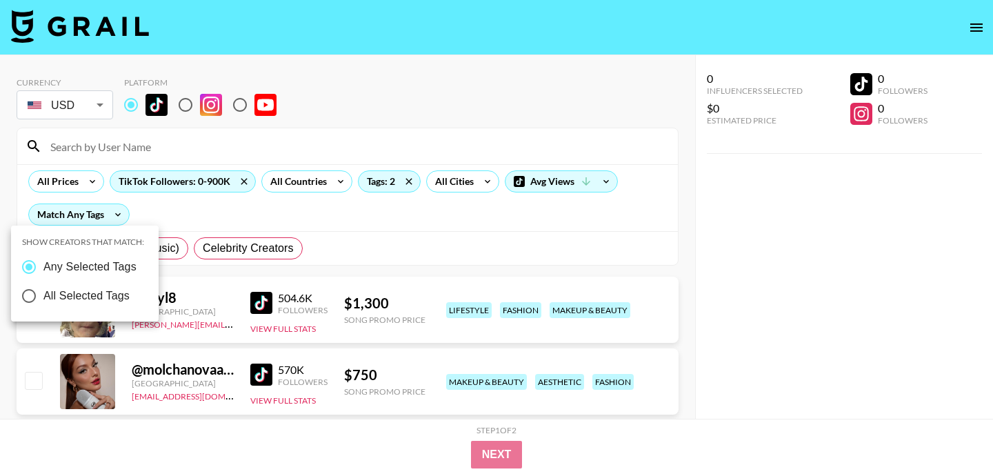
click at [32, 298] on input "All Selected Tags" at bounding box center [28, 295] width 29 height 29
radio input "true"
radio input "false"
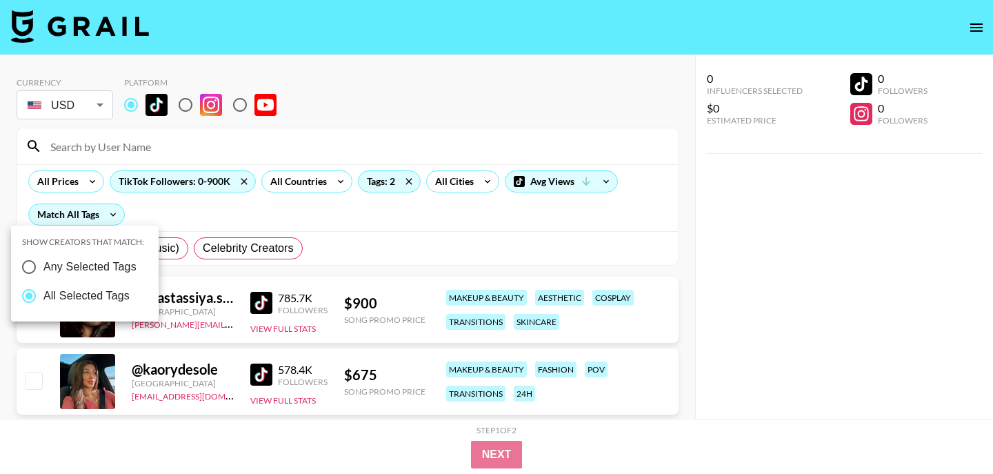
click at [442, 219] on div at bounding box center [496, 237] width 993 height 474
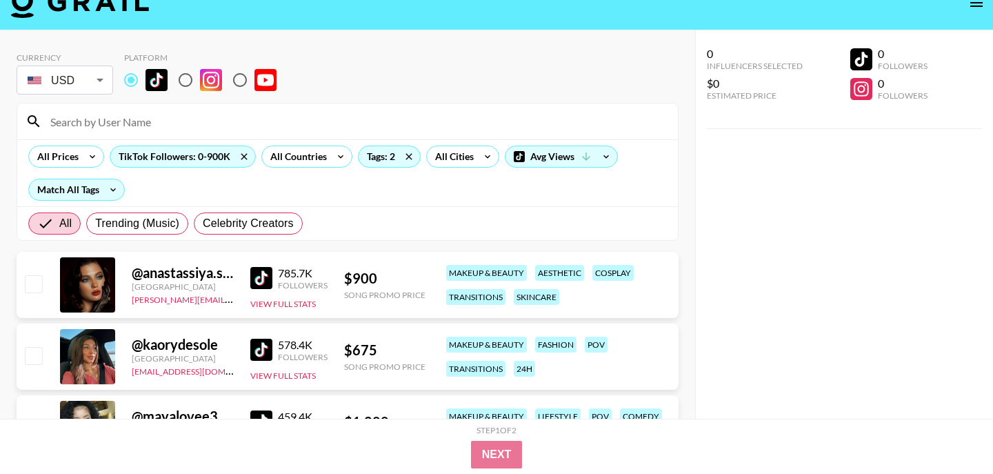
scroll to position [41, 0]
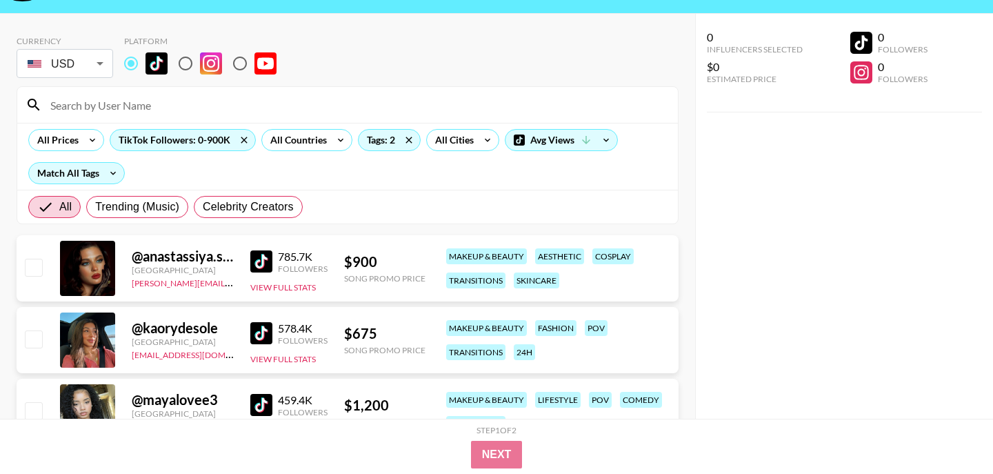
click at [260, 264] on img at bounding box center [261, 261] width 22 height 22
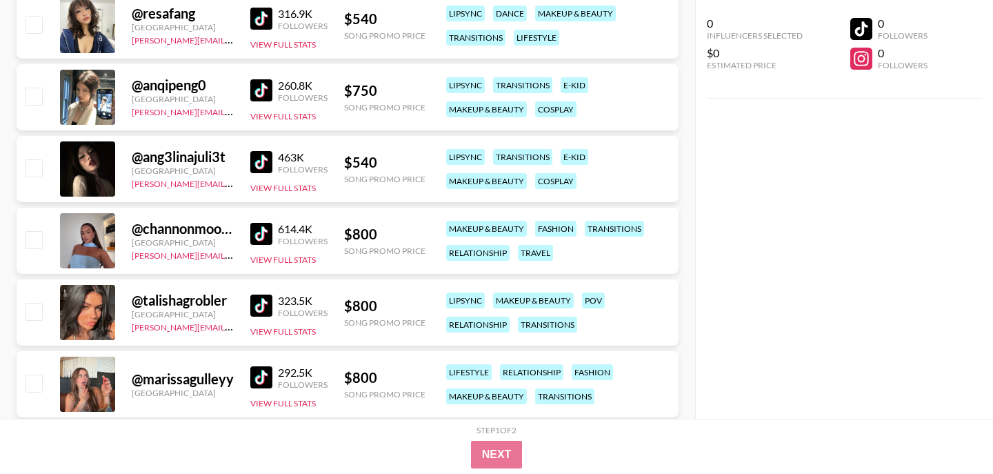
scroll to position [513, 0]
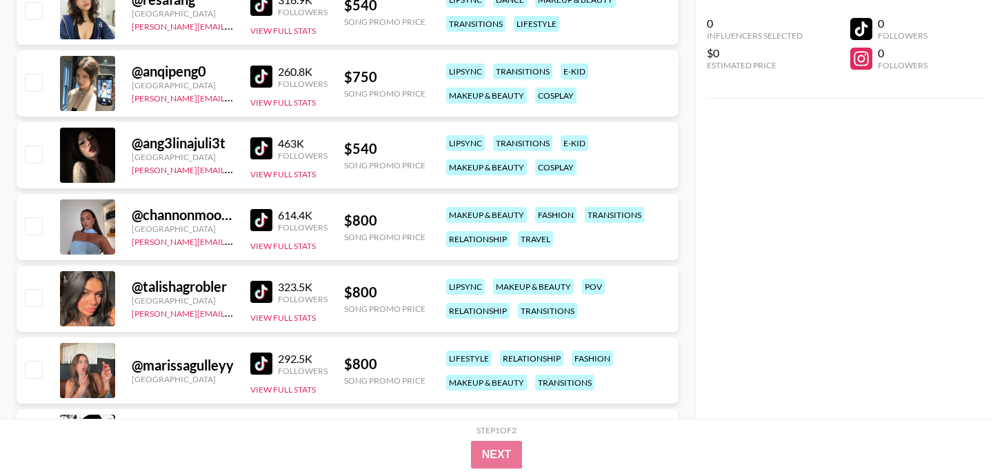
click at [261, 152] on img at bounding box center [261, 148] width 22 height 22
click at [264, 221] on img at bounding box center [261, 220] width 22 height 22
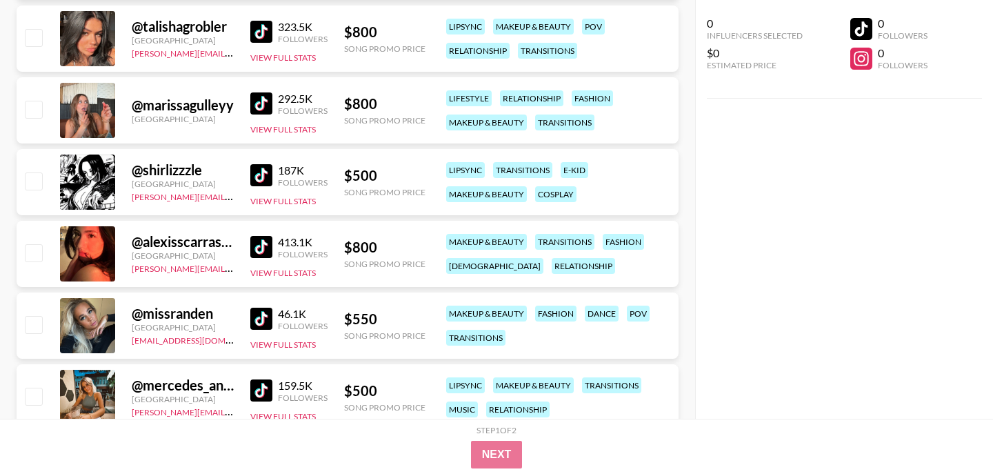
scroll to position [823, 0]
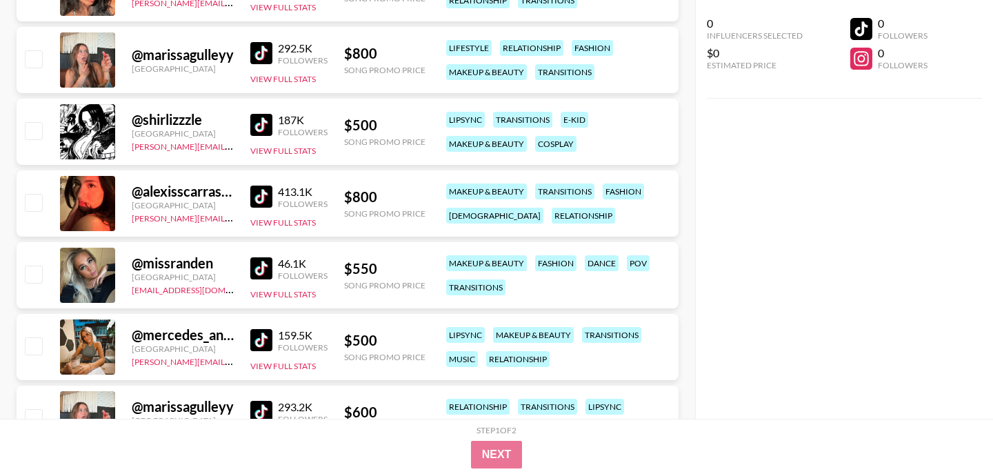
click at [257, 192] on img at bounding box center [261, 196] width 22 height 22
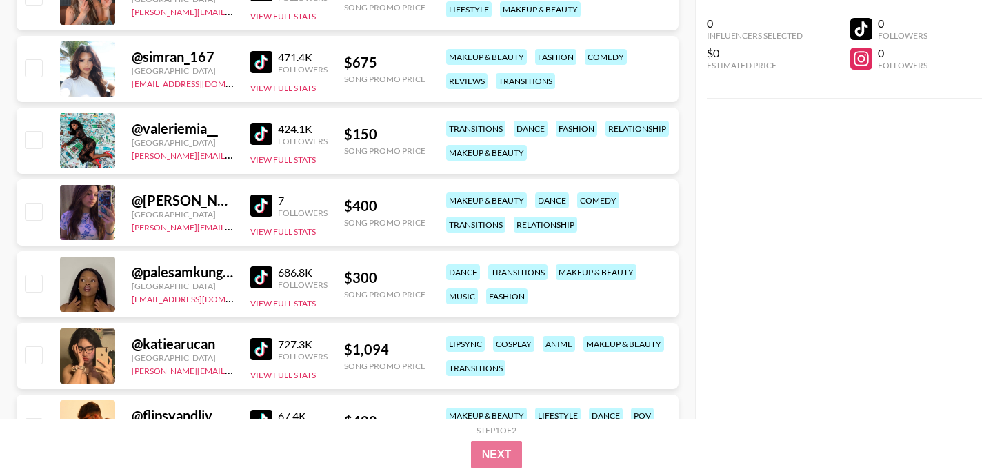
scroll to position [1245, 0]
click at [264, 272] on img at bounding box center [261, 276] width 22 height 22
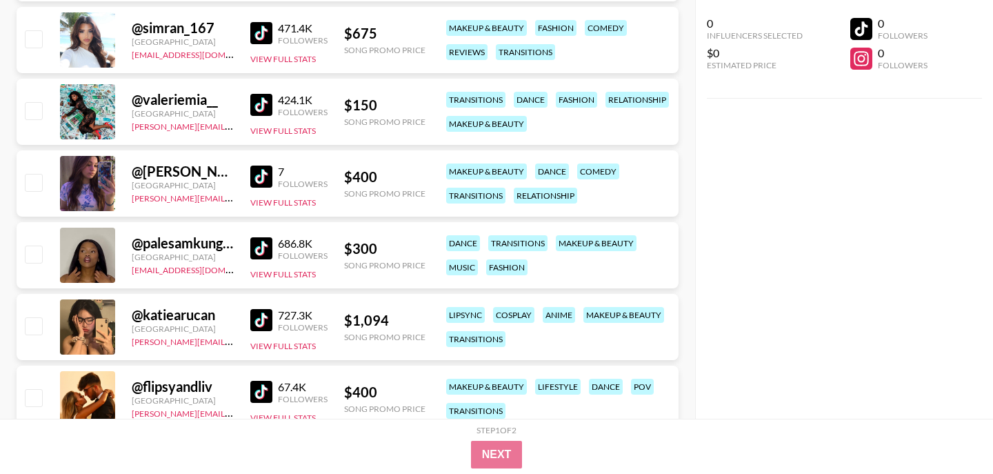
scroll to position [1275, 0]
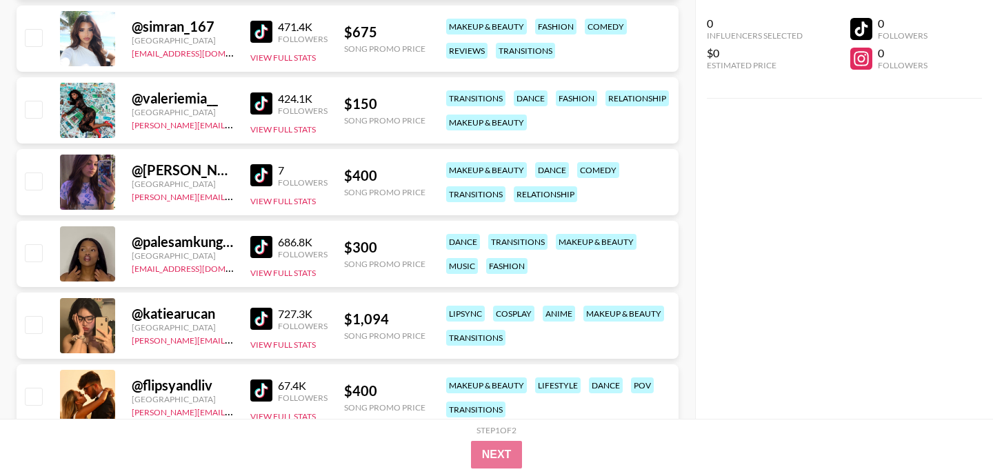
click at [261, 35] on img at bounding box center [261, 32] width 22 height 22
click at [254, 101] on img at bounding box center [261, 103] width 22 height 22
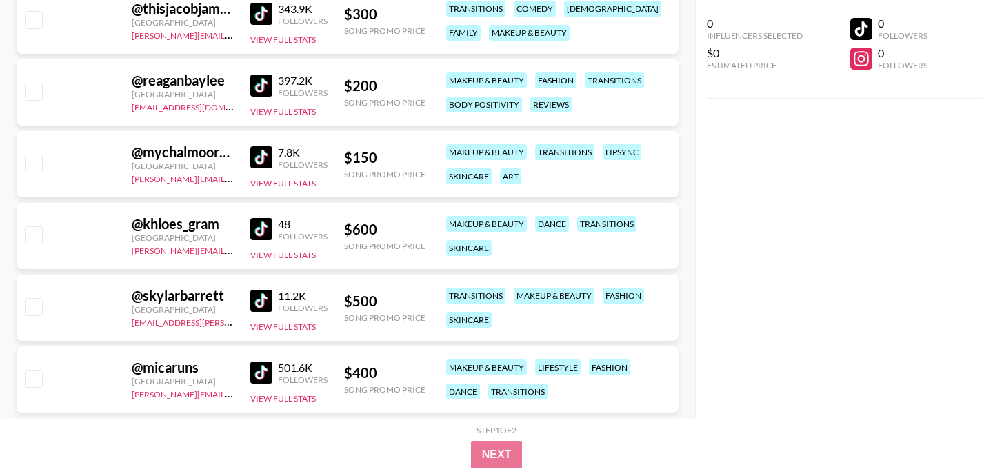
scroll to position [3476, 0]
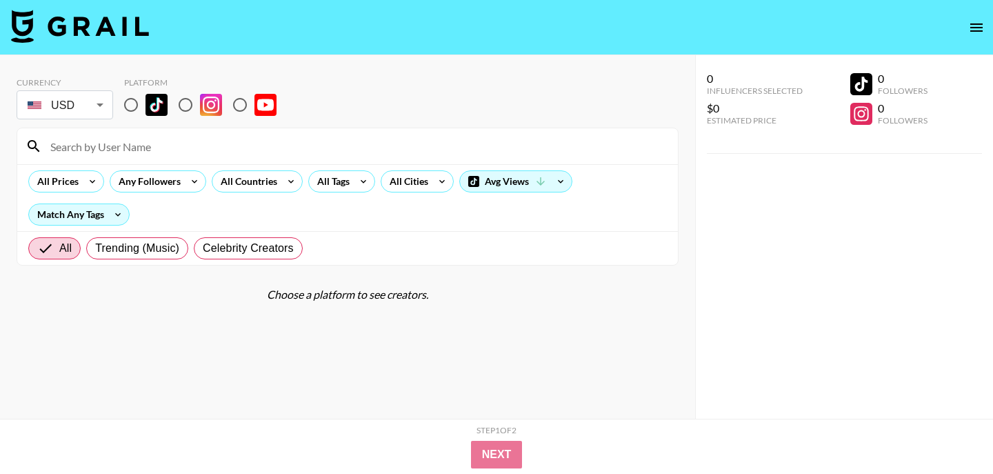
click at [132, 106] on input "radio" at bounding box center [131, 104] width 29 height 29
radio input "true"
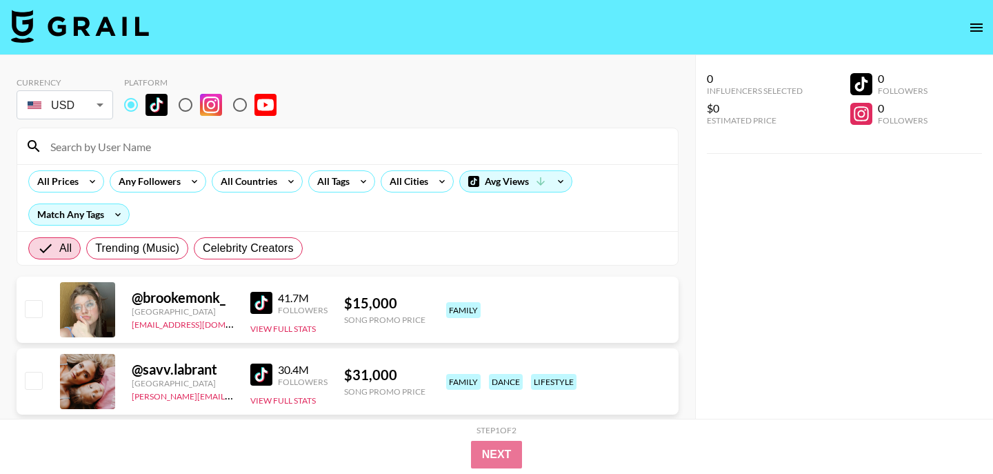
click at [135, 148] on input at bounding box center [355, 146] width 627 height 22
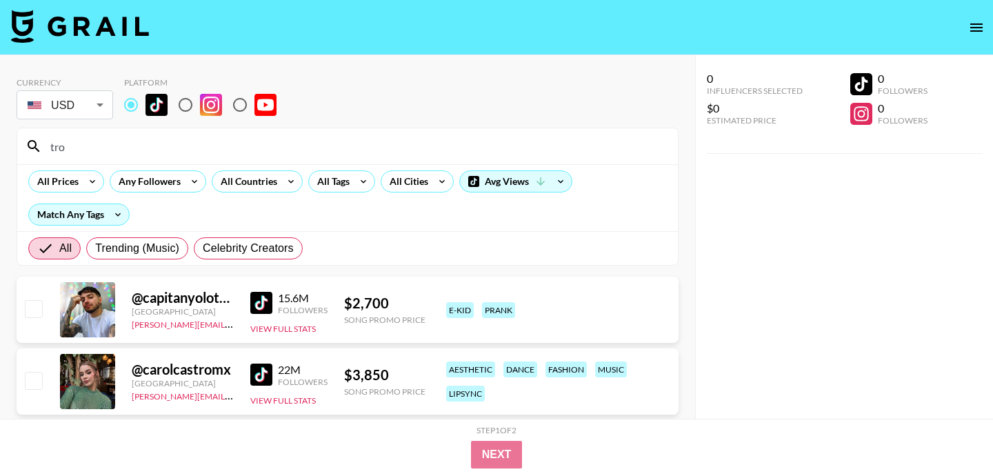
type input "tron"
